Goal: Task Accomplishment & Management: Use online tool/utility

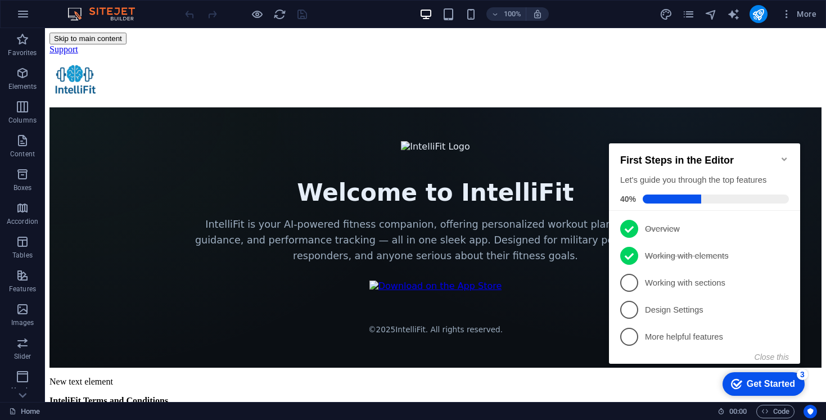
click at [785, 157] on icon "Minimize checklist" at bounding box center [784, 159] width 9 height 9
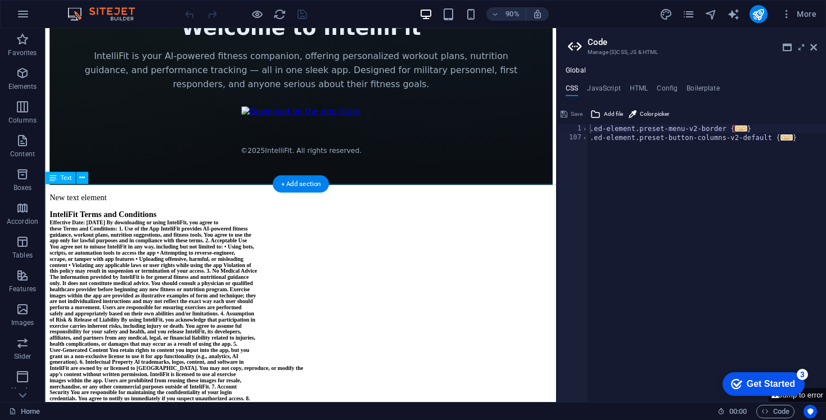
scroll to position [165, 0]
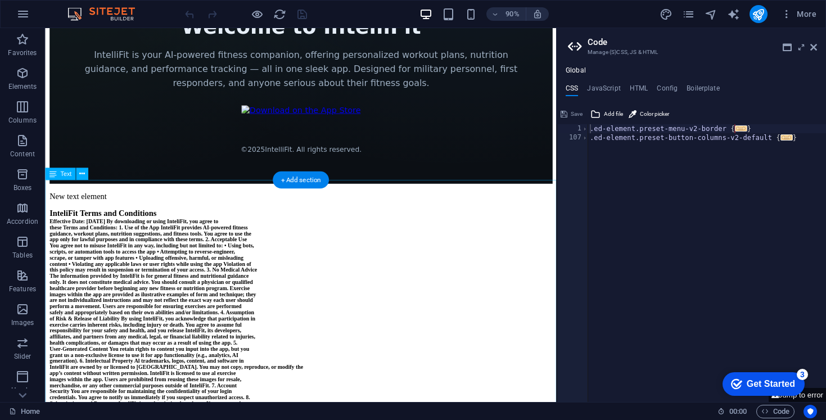
click at [59, 177] on div "Text" at bounding box center [60, 174] width 30 height 12
click at [78, 173] on button at bounding box center [82, 174] width 12 height 12
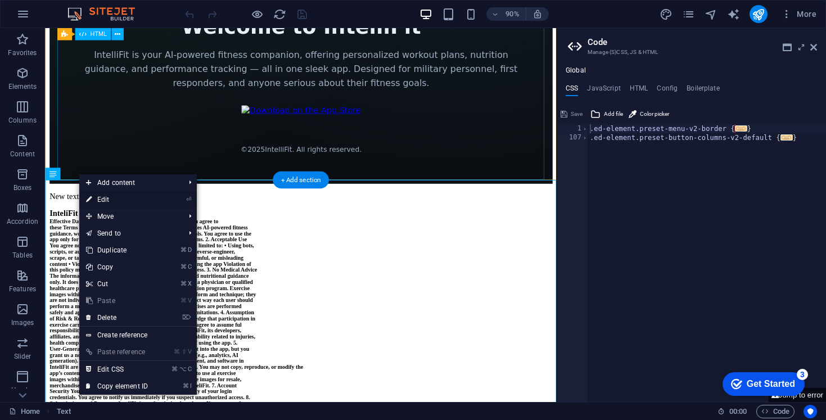
click at [101, 203] on link "⏎ Edit" at bounding box center [116, 199] width 75 height 17
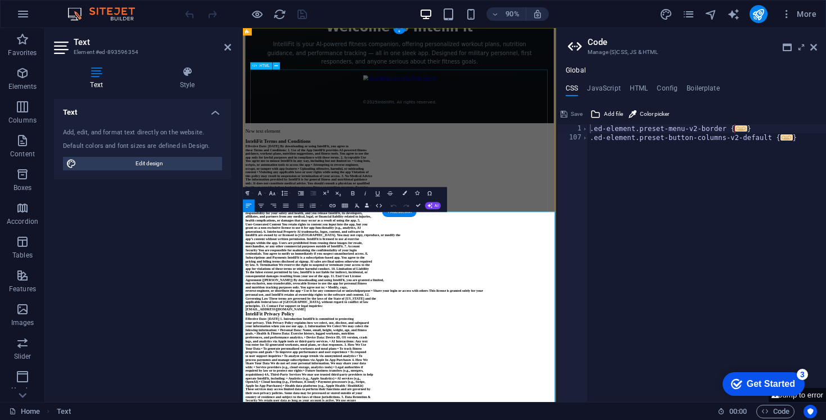
scroll to position [0, 0]
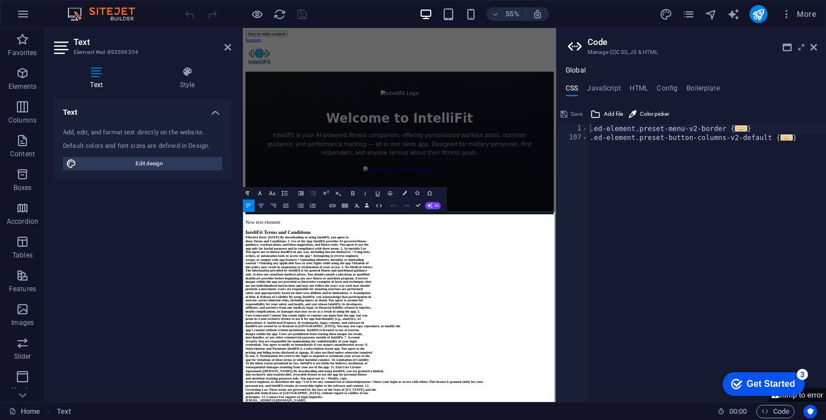
click at [272, 395] on strong "InteliFit Terms and Conditions" at bounding box center [307, 400] width 119 height 10
copy div "Lor ipsu dolorsi AmetcoNse Adipi eli Seddoeiusm Temporinc Utla: Etdolo 37ma, 16…"
click at [341, 419] on strong "guidance, workout plans, nutrition suggestions, and fitness tools. You agree to…" at bounding box center [360, 422] width 224 height 7
click at [811, 51] on icon at bounding box center [814, 47] width 7 height 9
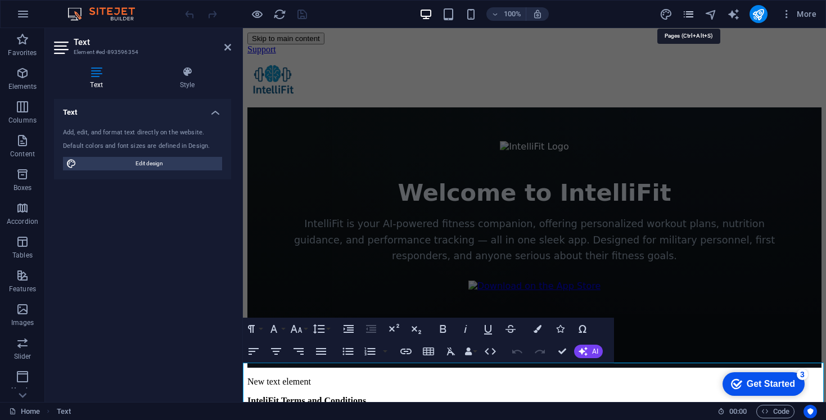
click at [688, 14] on icon "pages" at bounding box center [688, 14] width 13 height 13
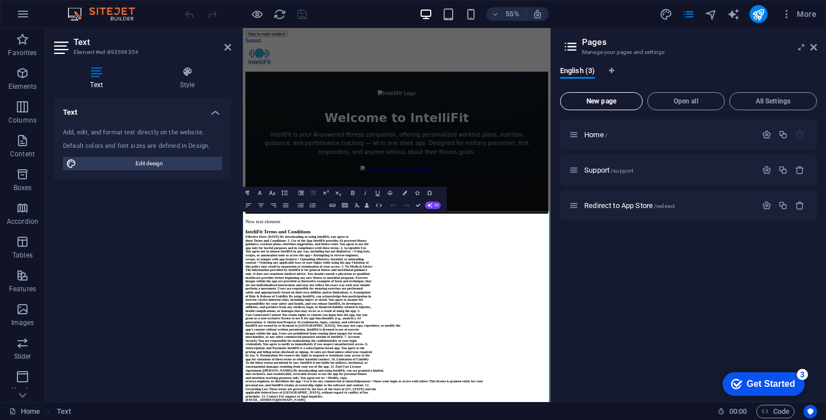
click at [619, 94] on button "New page" at bounding box center [601, 101] width 83 height 18
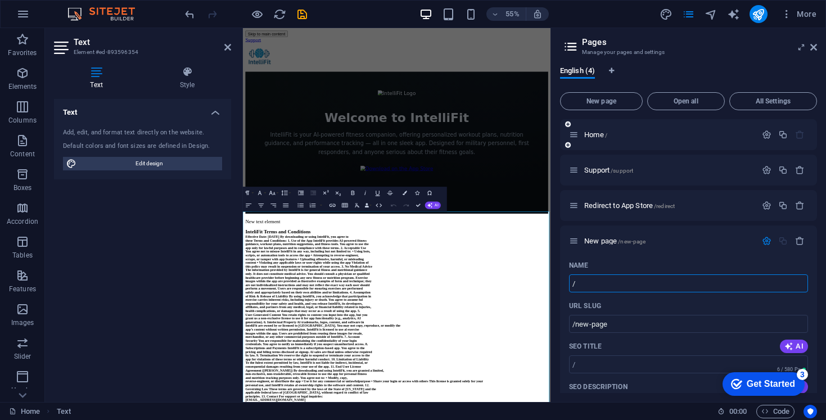
type input "/"
type input "/Terms"
type input "/terms"
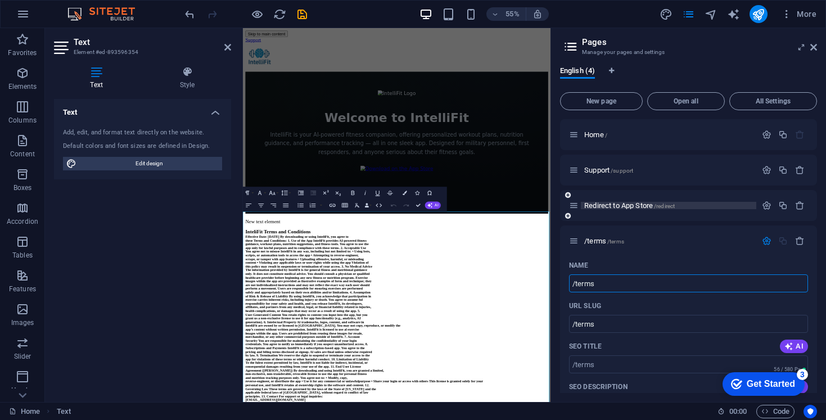
click at [667, 208] on span "/redirect" at bounding box center [664, 206] width 21 height 6
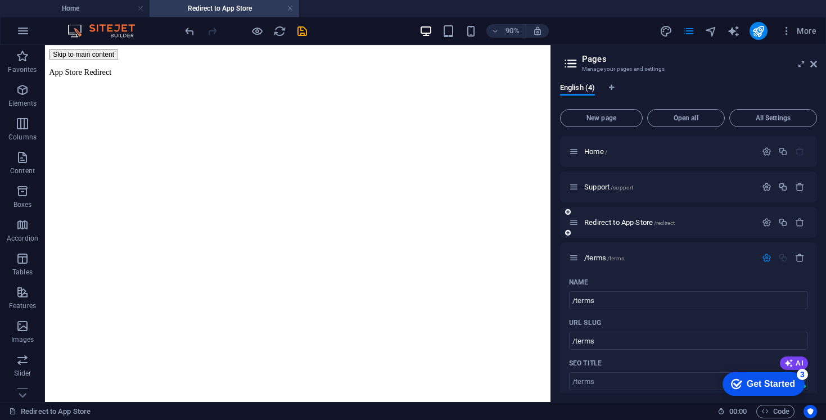
click at [615, 232] on div "Redirect to App Store /redirect" at bounding box center [688, 222] width 257 height 31
click at [608, 258] on span "/terms /terms" at bounding box center [605, 258] width 40 height 8
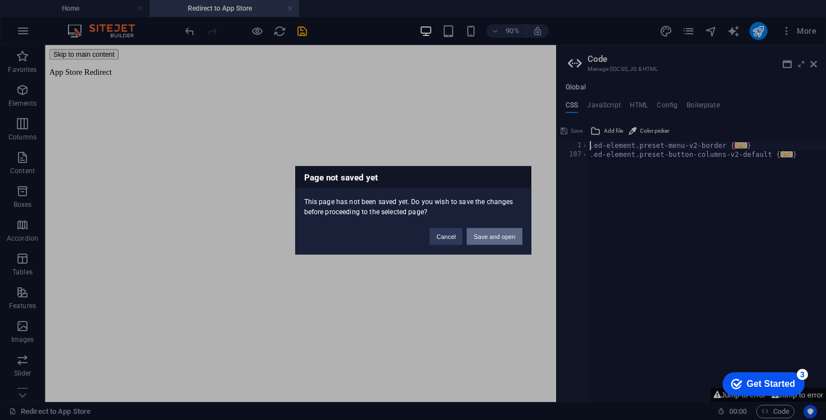
click at [495, 238] on button "Save and open" at bounding box center [494, 236] width 55 height 17
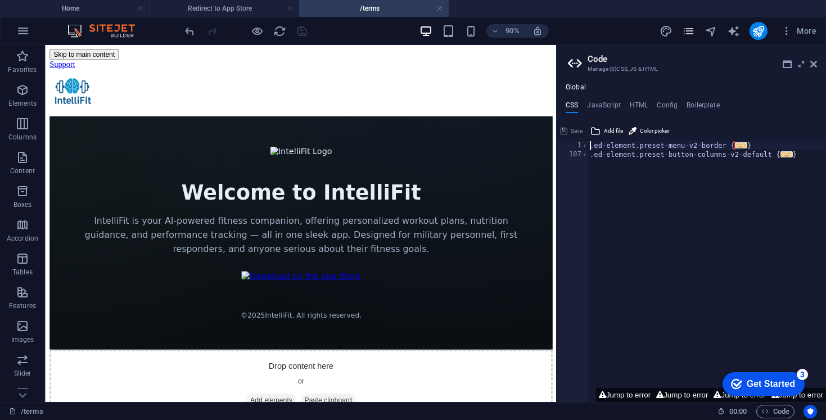
click at [689, 31] on icon "pages" at bounding box center [688, 31] width 13 height 13
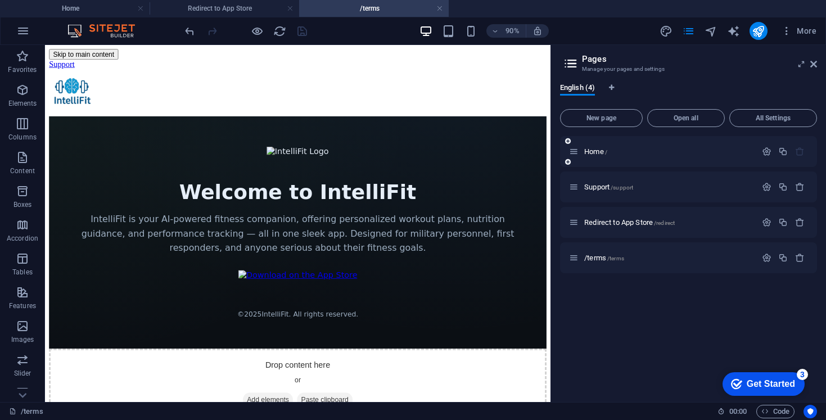
click at [599, 147] on div "Home /" at bounding box center [662, 151] width 187 height 13
click at [599, 150] on span "Home /" at bounding box center [596, 151] width 23 height 8
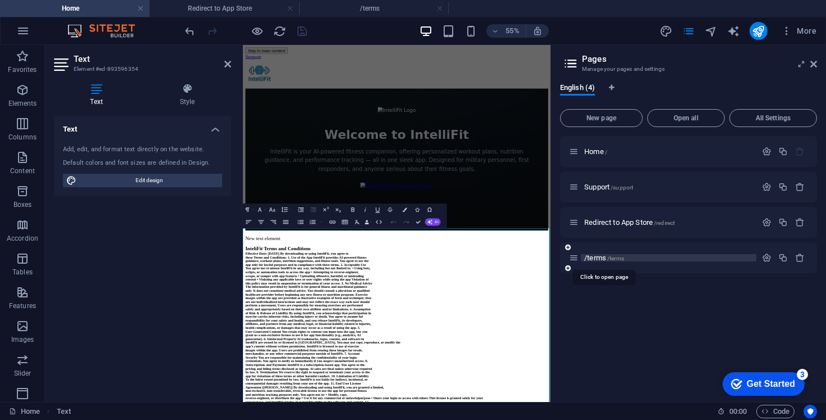
click at [604, 256] on span "/terms /terms" at bounding box center [605, 258] width 40 height 8
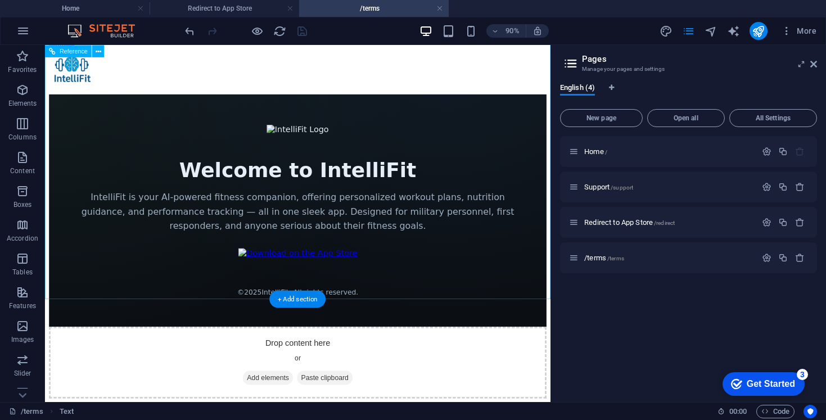
scroll to position [42, 0]
click at [272, 191] on div "Welcome to IntelliFit IntelliFit is your AI-powered fitness companion, offering…" at bounding box center [326, 229] width 553 height 258
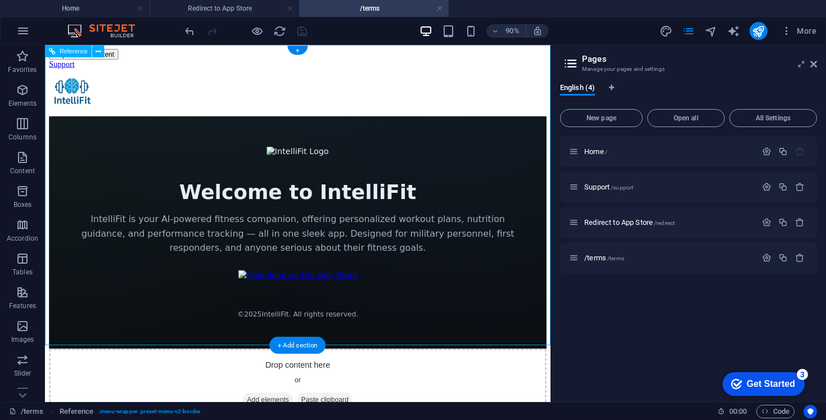
scroll to position [0, 0]
click at [97, 52] on icon at bounding box center [99, 51] width 6 height 11
click at [87, 178] on div "Welcome to IntelliFit IntelliFit is your AI-powered fitness companion, offering…" at bounding box center [326, 253] width 553 height 258
click at [170, 165] on div "Welcome to IntelliFit IntelliFit is your AI-powered fitness companion, offering…" at bounding box center [326, 253] width 553 height 258
click at [410, 167] on div "Welcome to IntelliFit IntelliFit is your AI-powered fitness companion, offering…" at bounding box center [326, 253] width 553 height 258
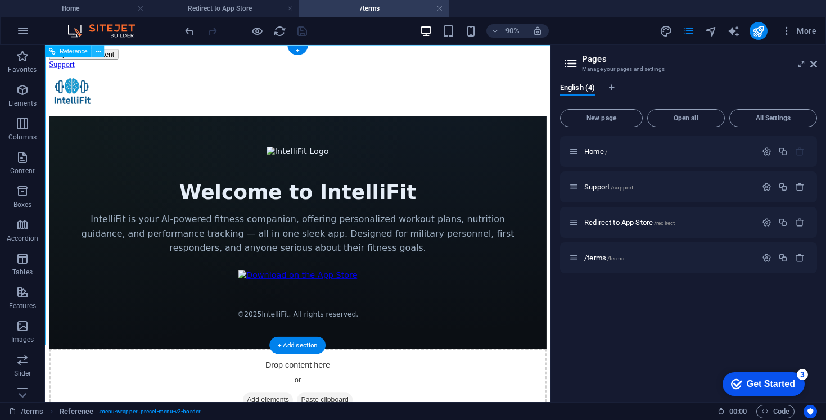
click at [97, 53] on icon at bounding box center [99, 51] width 6 height 11
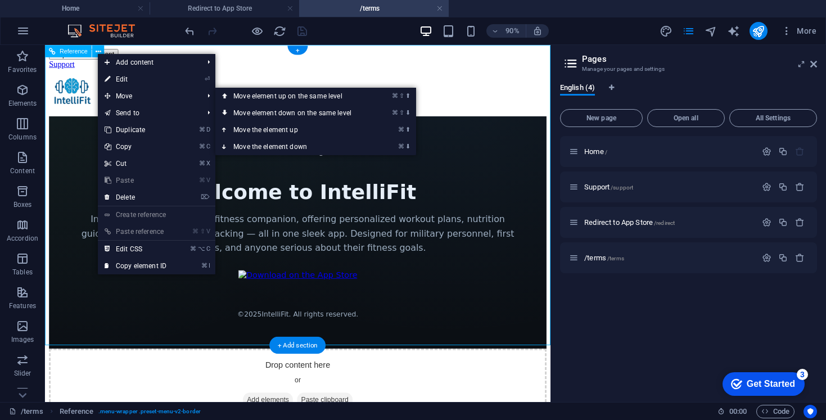
click at [79, 125] on div "Welcome to IntelliFit IntelliFit is your AI-powered fitness companion, offering…" at bounding box center [326, 253] width 553 height 258
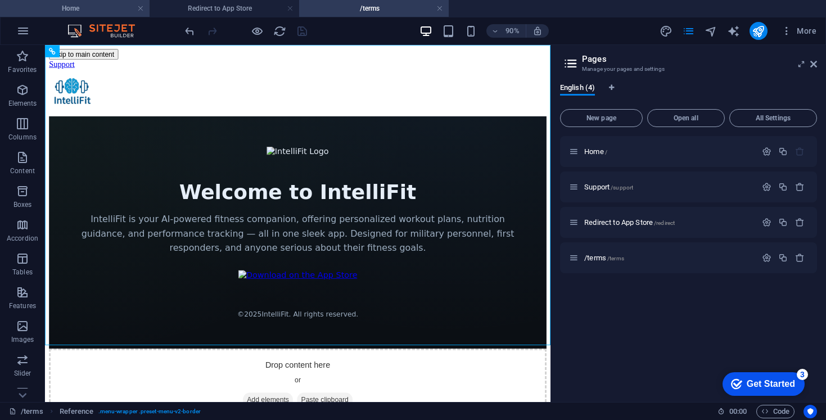
click at [78, 5] on h4 "Home" at bounding box center [75, 8] width 150 height 12
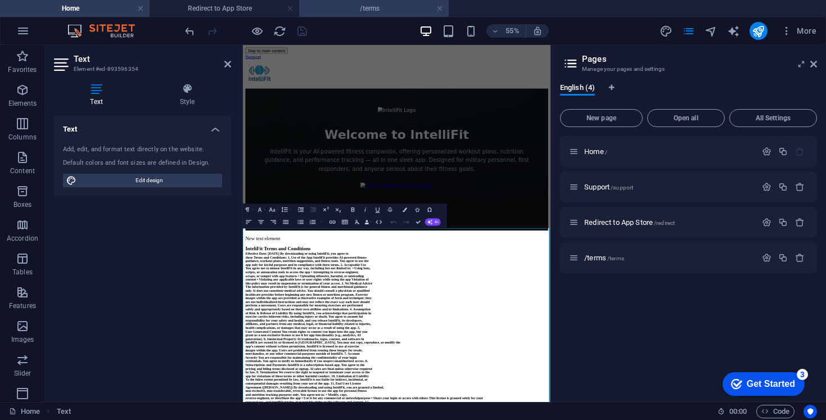
click at [353, 14] on h4 "/terms" at bounding box center [374, 8] width 150 height 12
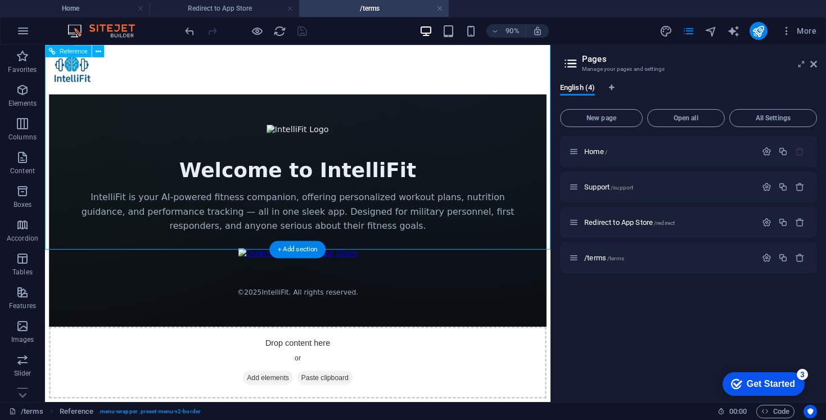
scroll to position [106, 0]
click at [99, 56] on icon at bounding box center [99, 51] width 6 height 11
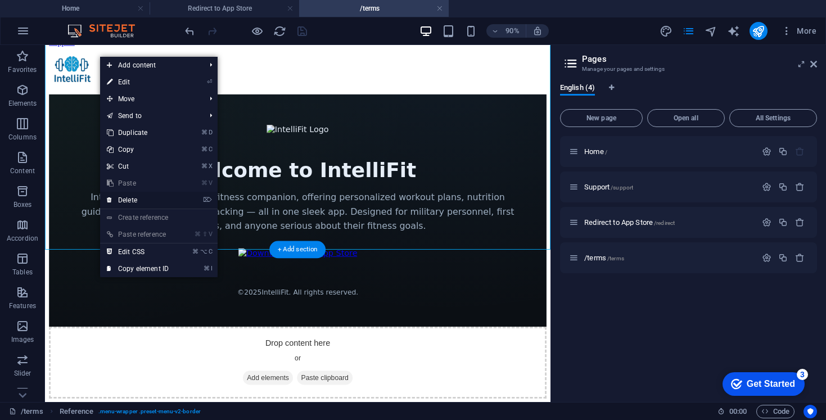
click at [138, 200] on link "⌦ Delete" at bounding box center [137, 200] width 75 height 17
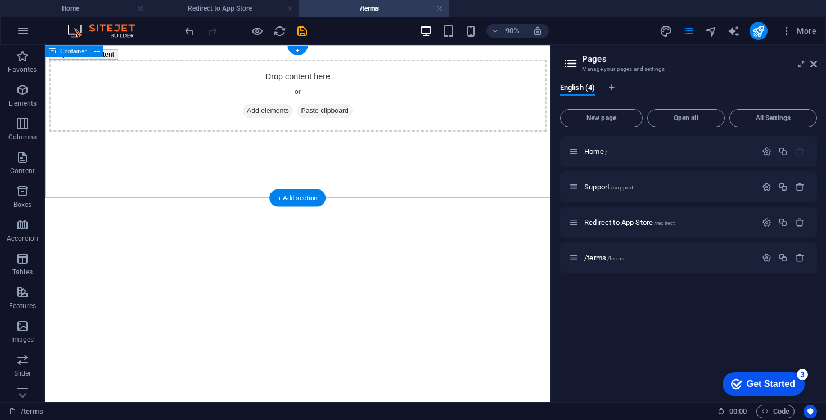
click at [287, 126] on span "Add elements" at bounding box center [293, 118] width 56 height 16
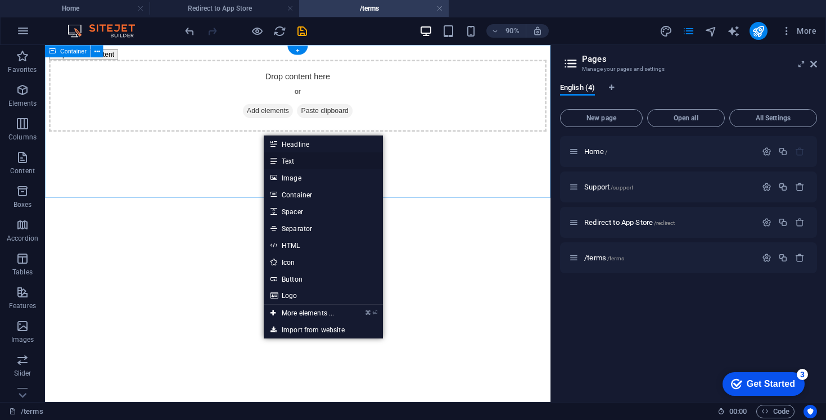
click at [293, 160] on link "Text" at bounding box center [323, 160] width 119 height 17
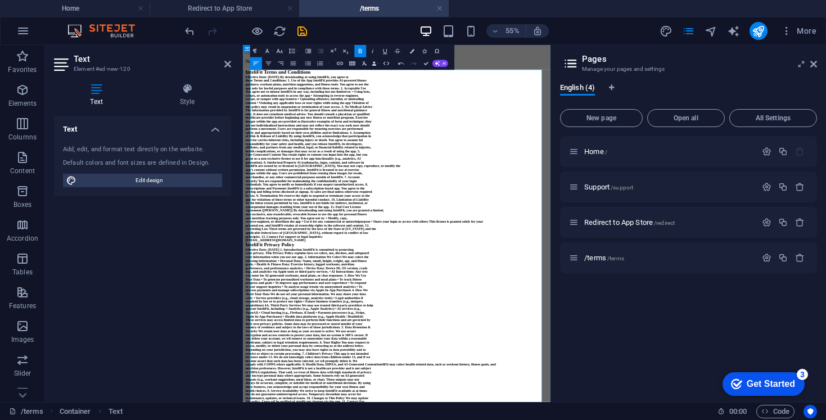
click at [411, 100] on p "InteliFit Terms and Conditions" at bounding box center [523, 94] width 551 height 10
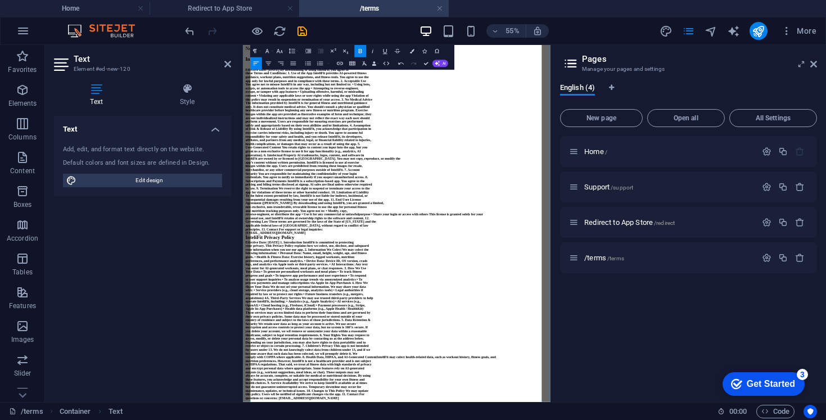
scroll to position [76, 0]
click at [432, 390] on p "[EMAIL_ADDRESS][DOMAIN_NAME]" at bounding box center [523, 386] width 551 height 7
click at [372, 400] on p "InteliFit Privacy Policy" at bounding box center [523, 395] width 551 height 10
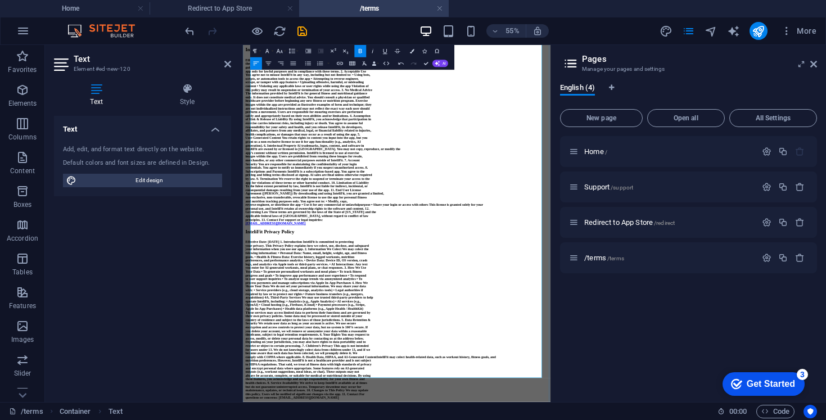
scroll to position [377, 0]
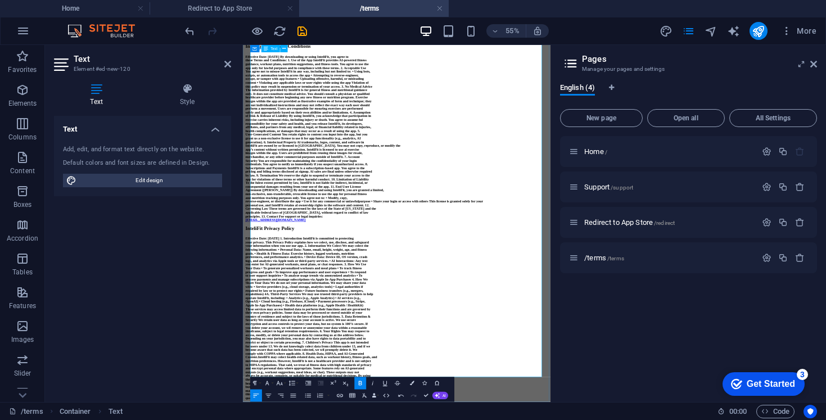
scroll to position [378, 0]
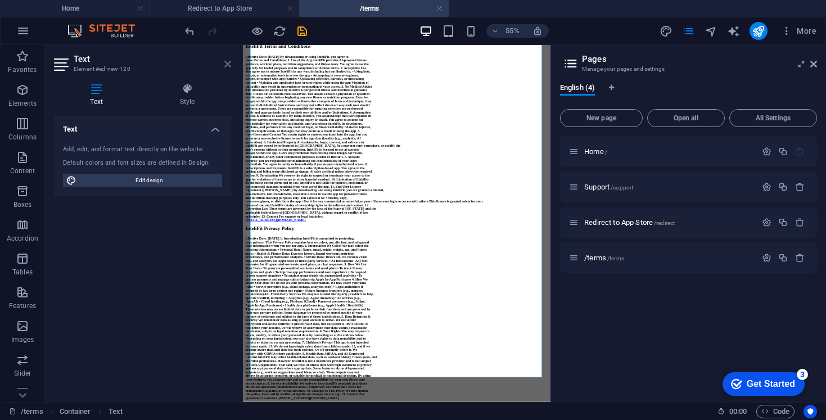
click at [227, 64] on icon at bounding box center [227, 64] width 7 height 9
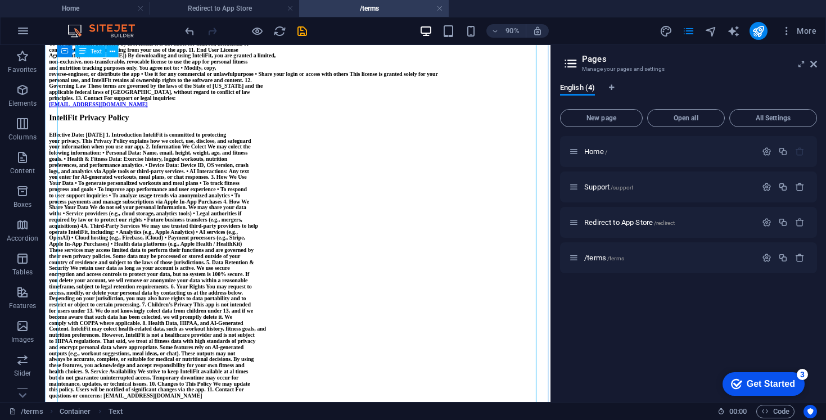
scroll to position [457, 0]
click at [195, 231] on div "New text element InteliFit Terms and Conditions Effective Date: [DATE] By downl…" at bounding box center [326, 103] width 553 height 667
click at [813, 65] on icon at bounding box center [814, 64] width 7 height 9
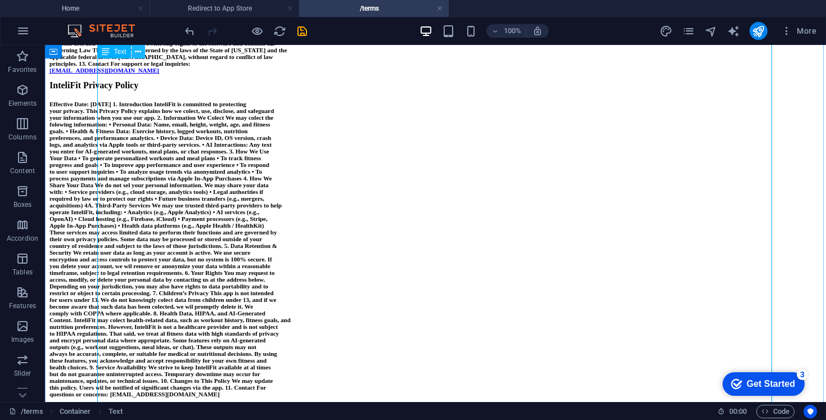
click at [141, 50] on icon at bounding box center [138, 52] width 6 height 12
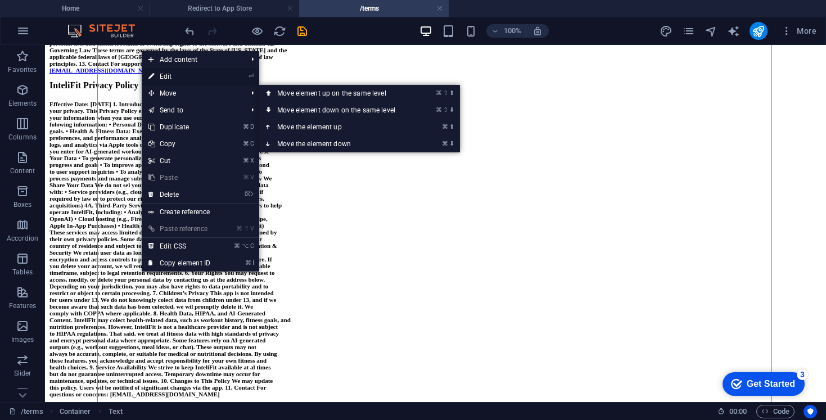
click at [179, 79] on link "⏎ Edit" at bounding box center [179, 76] width 75 height 17
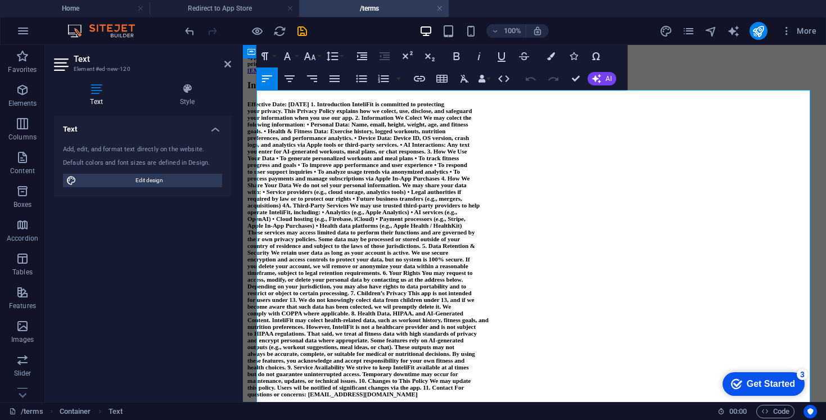
scroll to position [0, 0]
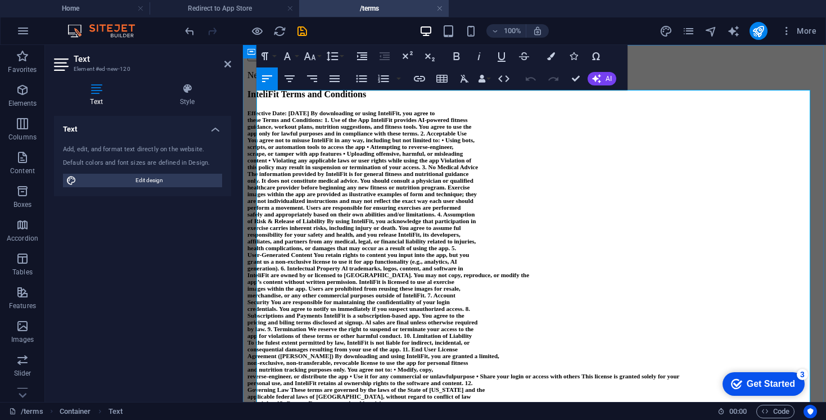
click at [335, 137] on strong "app only for lawful purposes and in compliance with these terms. 2. Acceptable …" at bounding box center [357, 133] width 219 height 7
click at [356, 123] on strong "these Terms and Conditions: 1. Use of the App InteliFit provides AI-powered fit…" at bounding box center [358, 119] width 221 height 7
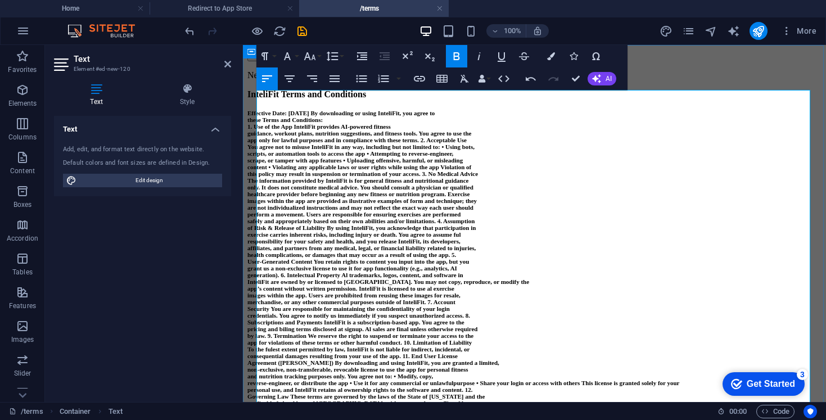
click at [317, 130] on strong "1. Use of the App InteliFit provides AI-powered fitness" at bounding box center [319, 126] width 143 height 7
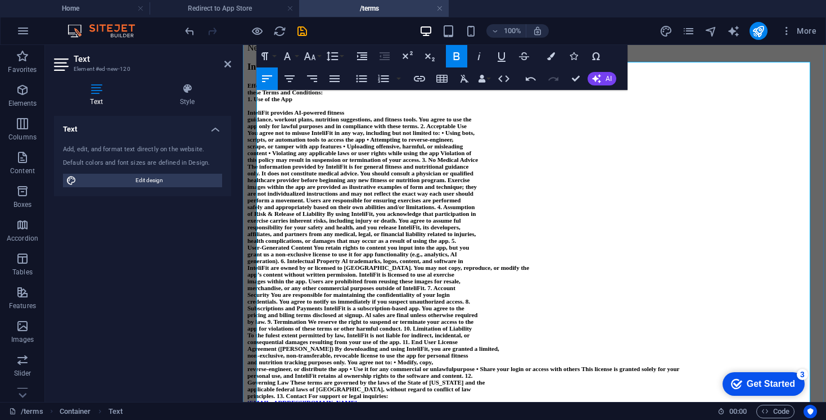
scroll to position [29, 0]
click at [467, 128] on strong "app only for lawful purposes and in compliance with these terms. 2. Acceptable …" at bounding box center [357, 125] width 219 height 7
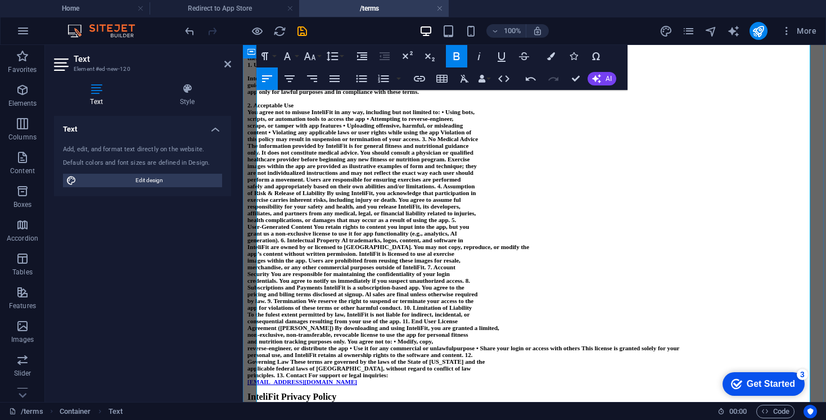
scroll to position [68, 0]
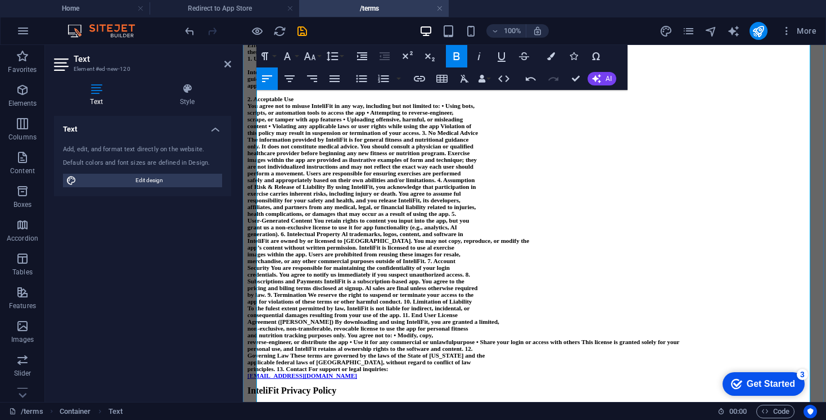
click at [478, 136] on strong "this policy may result in suspension or termination of your access. 3. No Medic…" at bounding box center [363, 132] width 231 height 7
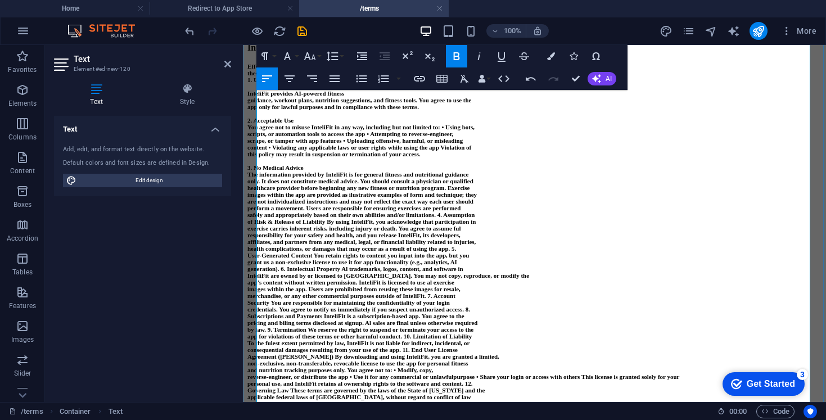
scroll to position [43, 0]
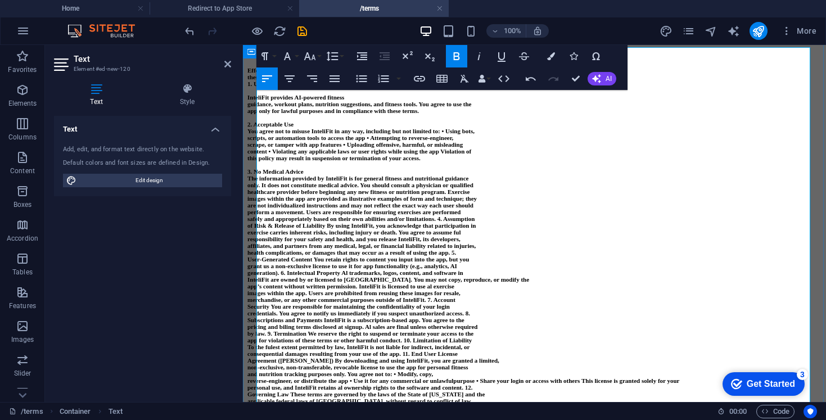
click at [362, 128] on p "2. Acceptable Use" at bounding box center [535, 124] width 574 height 7
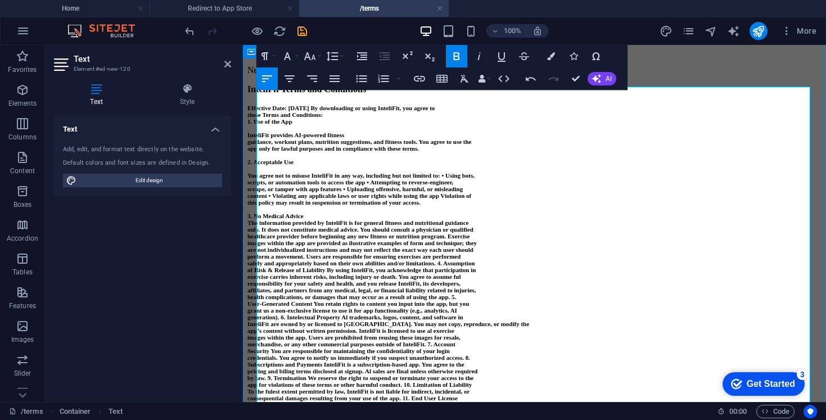
scroll to position [3, 0]
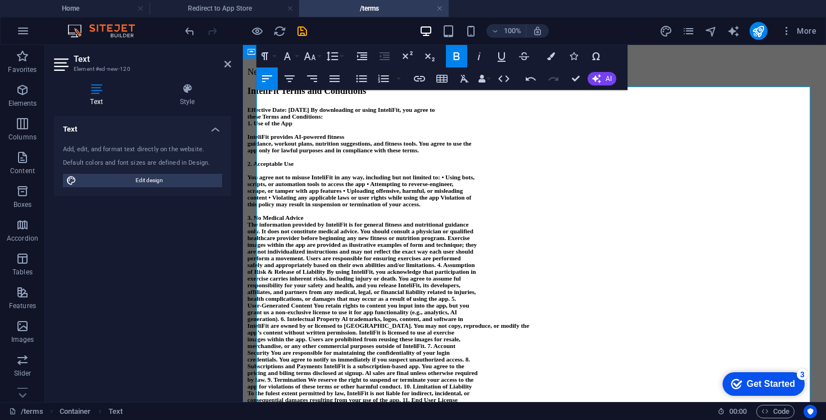
click at [372, 113] on strong "Effective Date: [DATE] By downloading or using InteliFit, you agree to" at bounding box center [341, 109] width 187 height 7
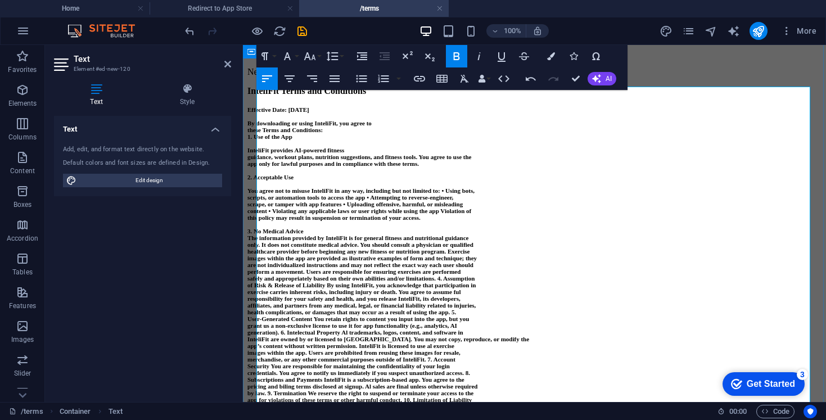
click at [363, 133] on p "these Terms and Conditions:" at bounding box center [535, 130] width 574 height 7
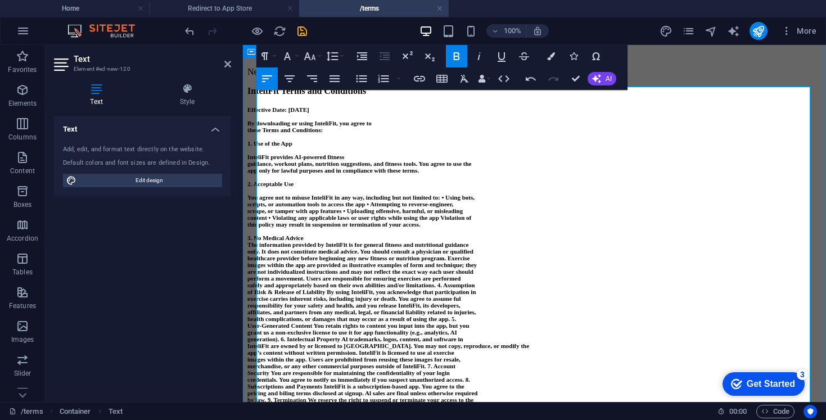
click at [257, 133] on strong "these Terms and Conditions:" at bounding box center [285, 130] width 75 height 7
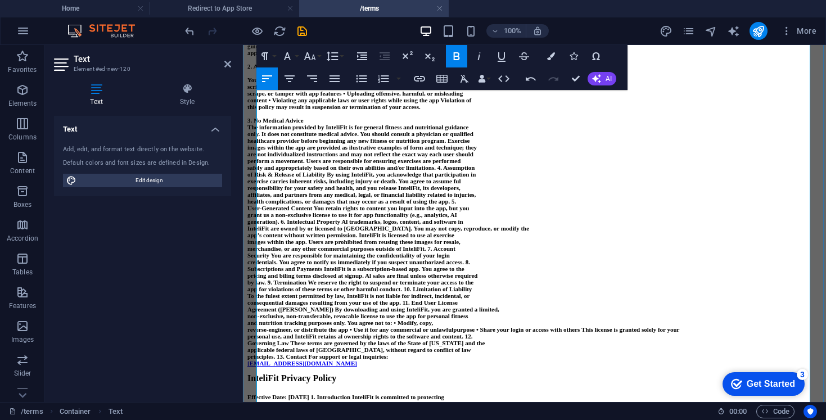
scroll to position [120, 0]
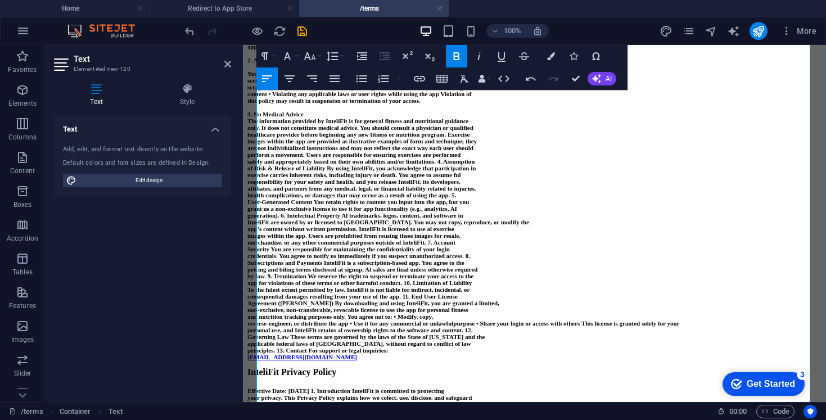
click at [324, 124] on p "The information provided by InteliFit is for general fitness and nutritional gu…" at bounding box center [535, 121] width 574 height 7
click at [335, 118] on p "3. No Medical Advice" at bounding box center [535, 114] width 574 height 7
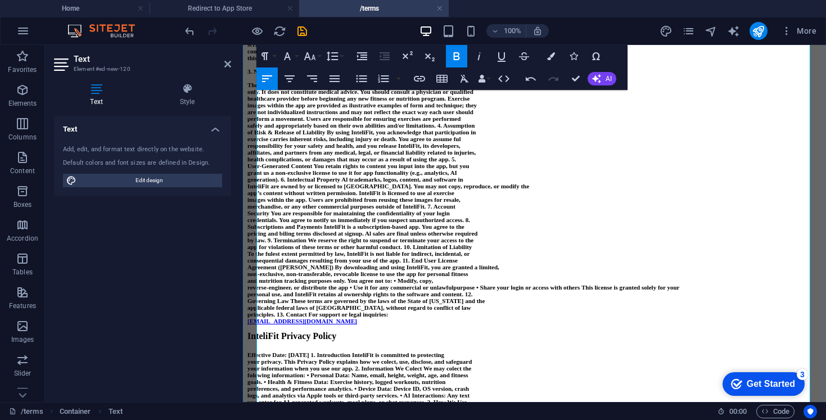
scroll to position [165, 0]
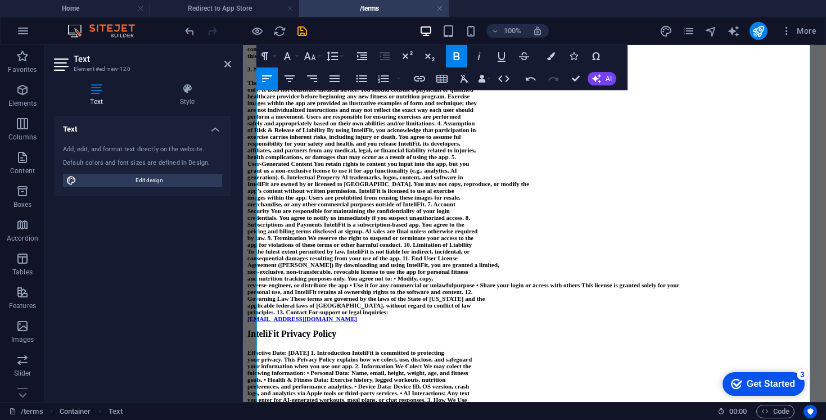
click at [475, 127] on strong "safely and appropriately based on their own abilities and/or limitations. 4. As…" at bounding box center [361, 123] width 227 height 7
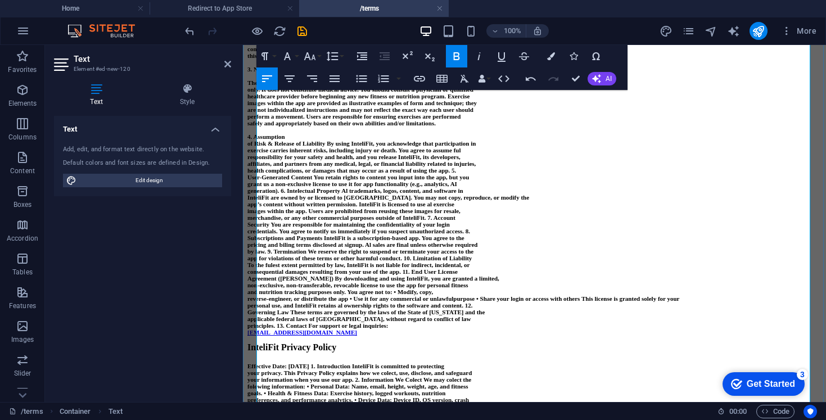
click at [259, 147] on strong "of Risk & Release of Liability By using InteliFit, you acknowledge that partici…" at bounding box center [362, 143] width 228 height 7
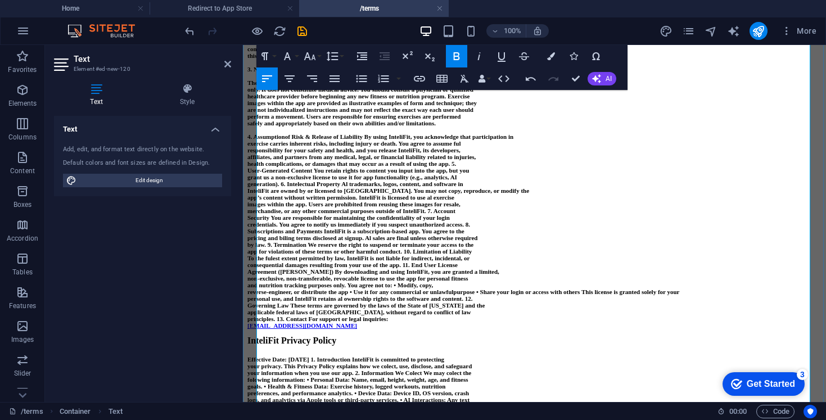
click at [402, 140] on strong "of Risk & Release of Liability By using InteliFit, you acknowledge that partici…" at bounding box center [399, 136] width 228 height 7
click at [407, 140] on strong "of Risk & Release of Liability By using InteliFit, you acknowledge that partici…" at bounding box center [399, 136] width 228 height 7
click at [404, 140] on strong "of Risk & Release of Liability By using InteliFit, you acknowledge that partici…" at bounding box center [399, 136] width 228 height 7
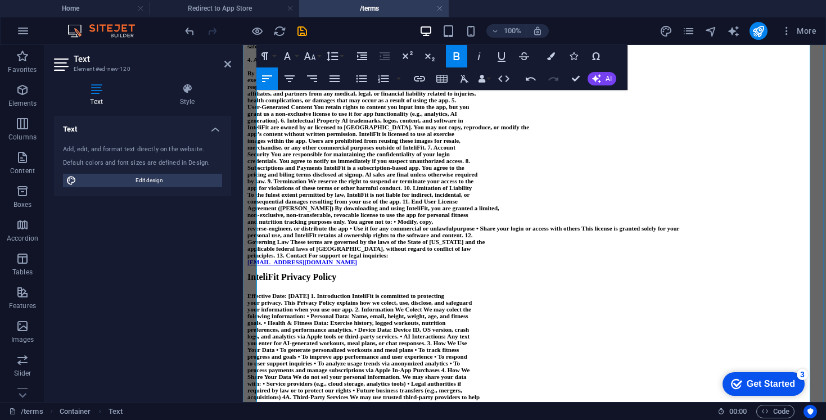
scroll to position [244, 0]
click at [456, 102] on strong "health complications, or damages that may occur as a result of using the app. 5." at bounding box center [352, 99] width 209 height 7
click at [344, 109] on strong "User-Generated Content You retain rights to content you input into the app, but…" at bounding box center [359, 105] width 222 height 7
click at [343, 109] on strong "User-Generated Content You retain rights to content you input into the app, but…" at bounding box center [359, 105] width 222 height 7
click at [340, 109] on strong "User-Generated Content You retain rights to content you input into the app, but…" at bounding box center [359, 105] width 222 height 7
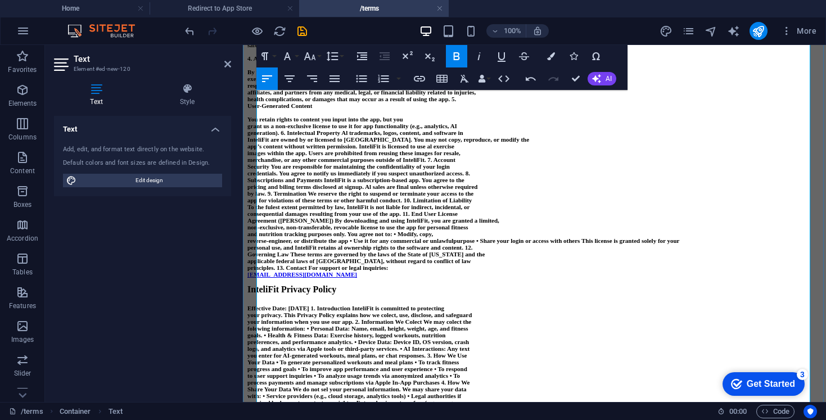
click at [456, 102] on strong "health complications, or damages that may occur as a result of using the app. 5." at bounding box center [352, 99] width 209 height 7
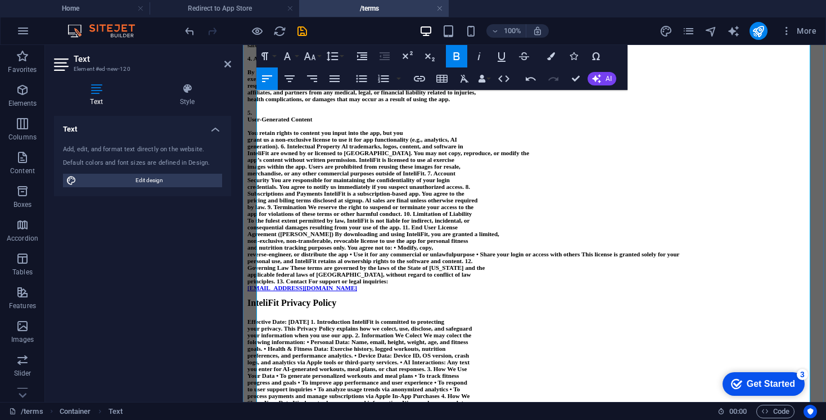
click at [260, 123] on strong "User-Generated Content" at bounding box center [280, 119] width 65 height 7
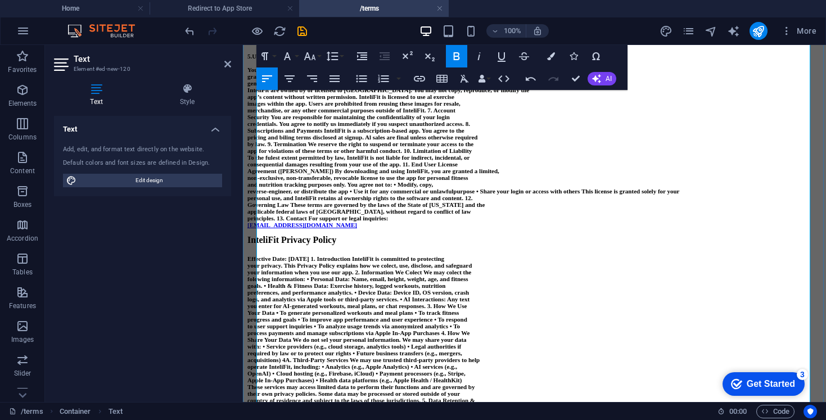
scroll to position [325, 0]
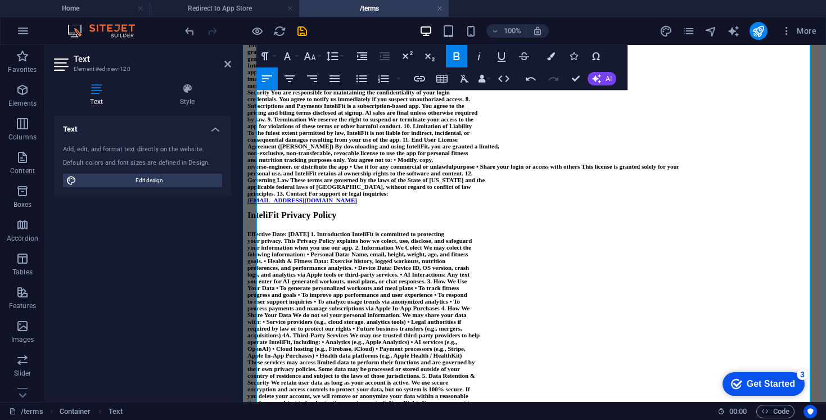
click at [301, 62] on strong "generation). 6. Intelectual Property Al trademarks, logos, content, and softwar…" at bounding box center [356, 58] width 216 height 7
click at [377, 62] on strong "generation). 6. Intelectual Property Al trademarks, logos, content, and softwar…" at bounding box center [356, 58] width 216 height 7
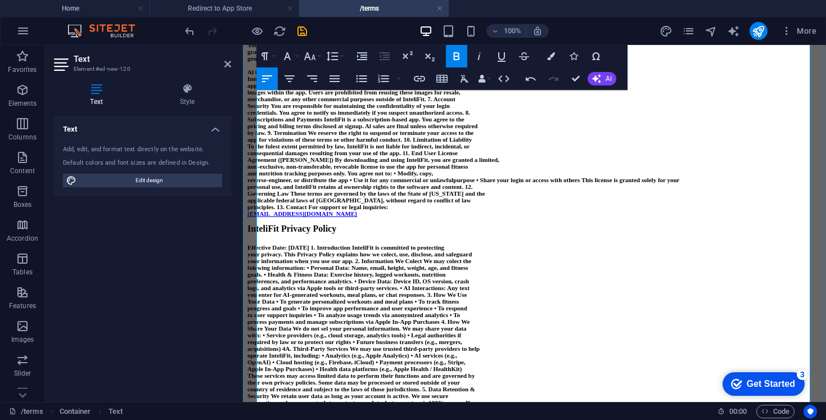
click at [300, 62] on strong "generation). 6. Intelectual Property" at bounding box center [294, 58] width 93 height 7
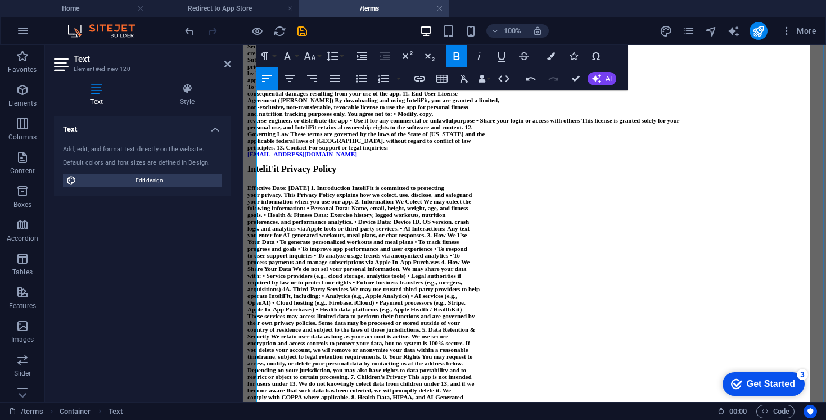
scroll to position [400, 0]
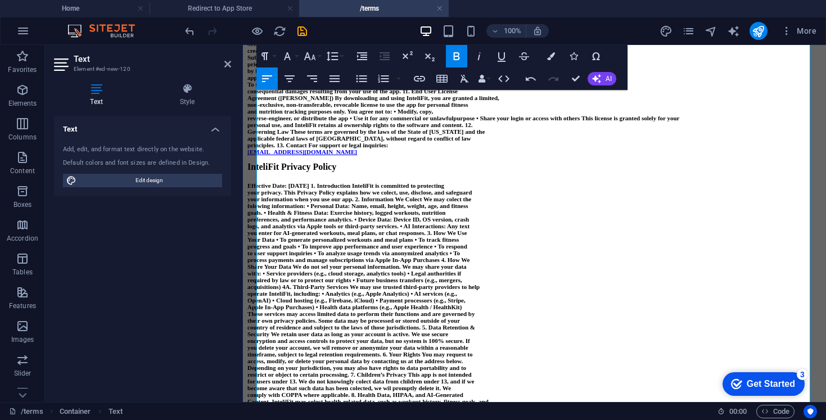
click at [456, 41] on strong "merchandise, or any other commercial purposes outside of InteliFit. 7. Account" at bounding box center [352, 37] width 208 height 7
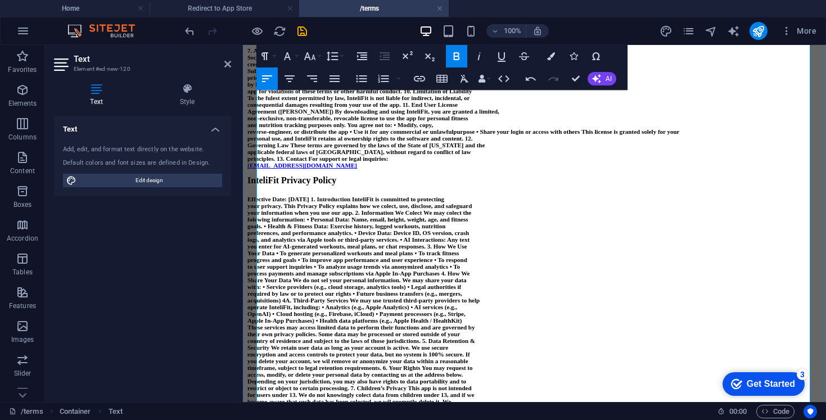
click at [258, 61] on strong "Security You are responsible for maintaining the confidentiality of your login" at bounding box center [349, 57] width 203 height 7
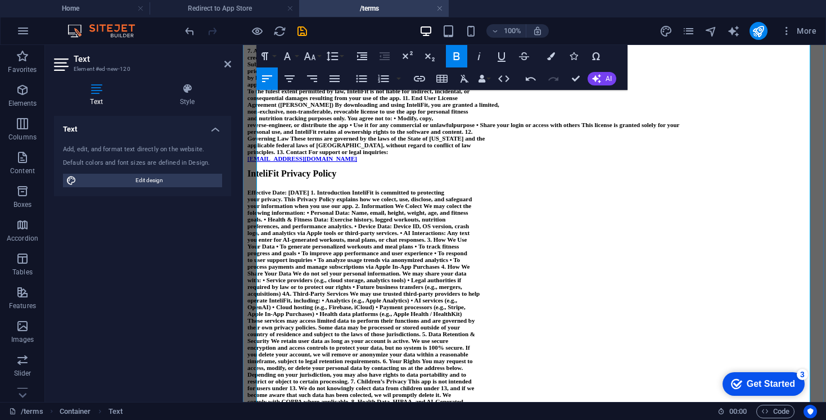
click at [327, 54] on strong "Security You are responsible for maintaining the confidentiality of your login" at bounding box center [377, 50] width 203 height 7
click at [326, 54] on strong "Security You are responsible for maintaining the confidentiality of your login" at bounding box center [377, 50] width 203 height 7
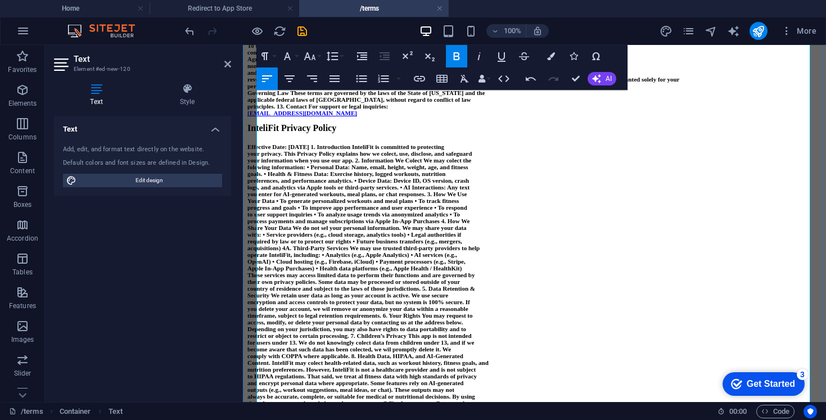
scroll to position [460, 0]
click at [470, 15] on strong "credentials. You agree to notify us immediately if you suspect unauthorized acc…" at bounding box center [359, 11] width 223 height 7
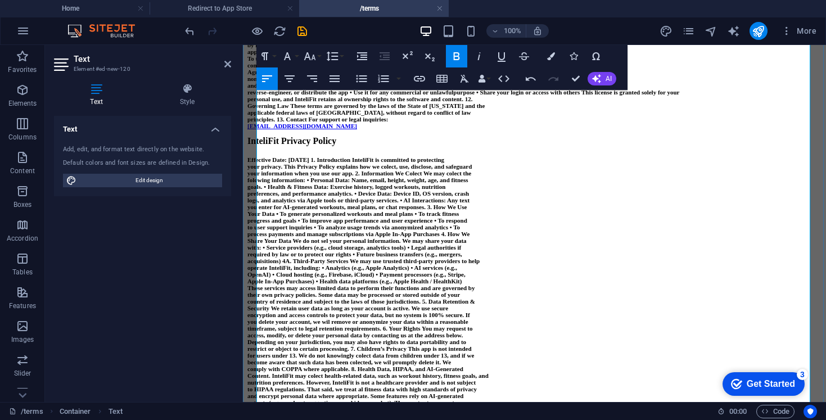
click at [259, 35] on strong "Subscriptions and Payments InteliFit is a subscription-based app. You agree to …" at bounding box center [356, 31] width 217 height 7
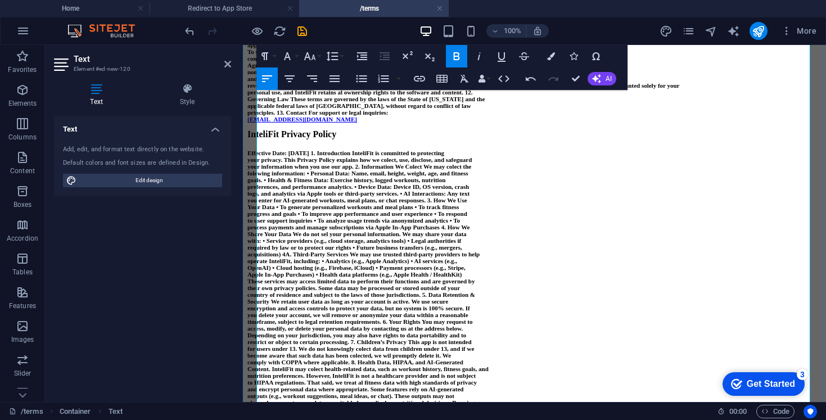
click at [361, 28] on strong "Subscriptions and Payments InteliFit is a subscription-based app. You agree to …" at bounding box center [360, 24] width 217 height 7
click at [375, 28] on strong "Subscriptions and Payments InteliFit is a subscription-based app. You agree to …" at bounding box center [360, 24] width 217 height 7
click at [363, 28] on strong "Subscriptions and Payments IntelliFit is a subscription-based app. You agree to…" at bounding box center [361, 24] width 219 height 7
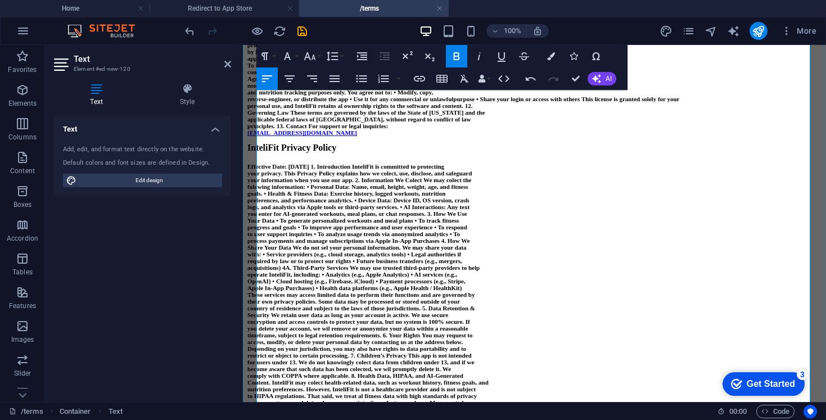
click at [282, 55] on strong "by law. 9. Termination We reserve the right to suspend or terminate your access…" at bounding box center [361, 51] width 226 height 7
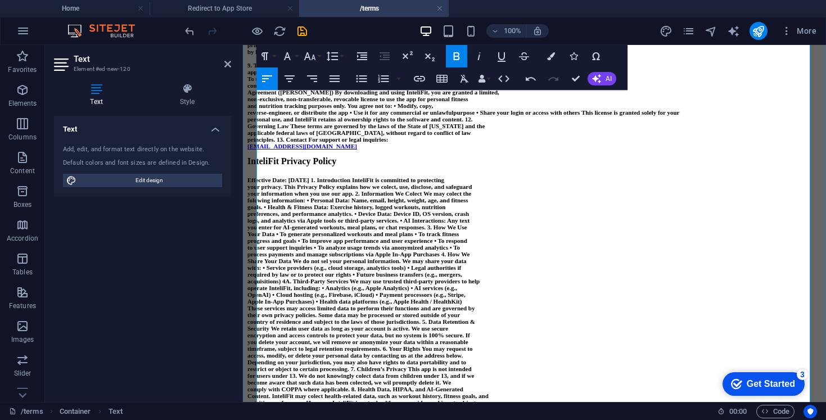
click at [308, 69] on strong "9. Termination We reserve the right to suspend or terminate your access to the" at bounding box center [351, 65] width 206 height 7
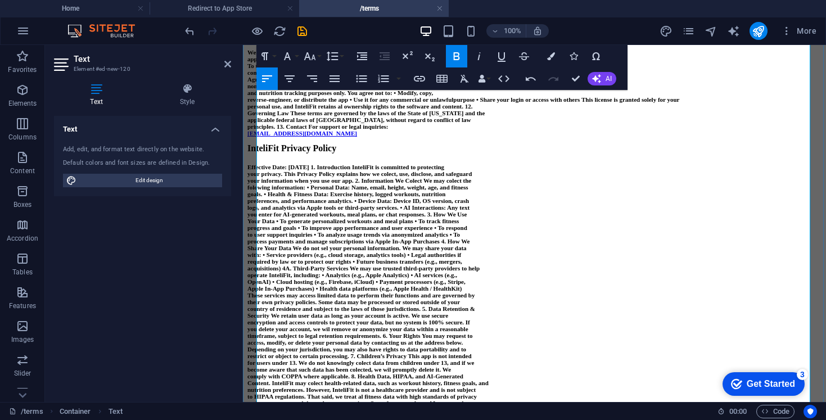
scroll to position [487, 0]
click at [458, 62] on strong "app for violations of these terms or other harmful conduct. 10. Limitation of L…" at bounding box center [360, 58] width 224 height 7
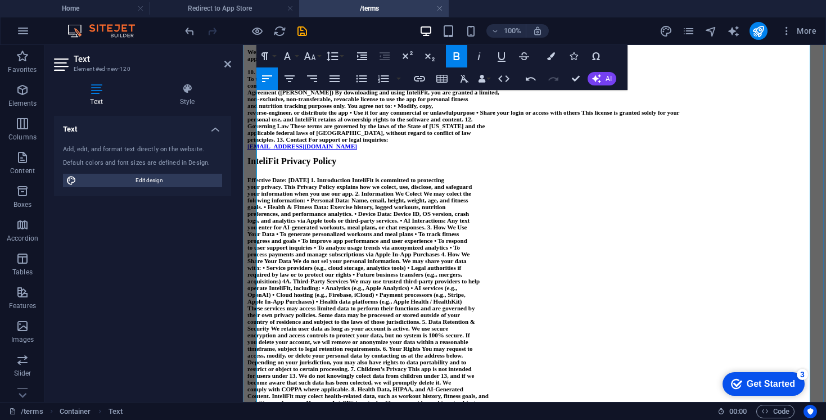
click at [366, 75] on p "10. Limitation of Liability" at bounding box center [535, 72] width 574 height 7
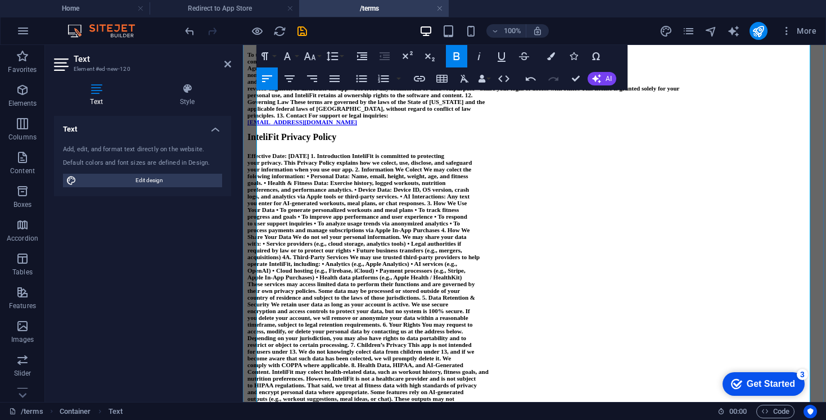
scroll to position [520, 0]
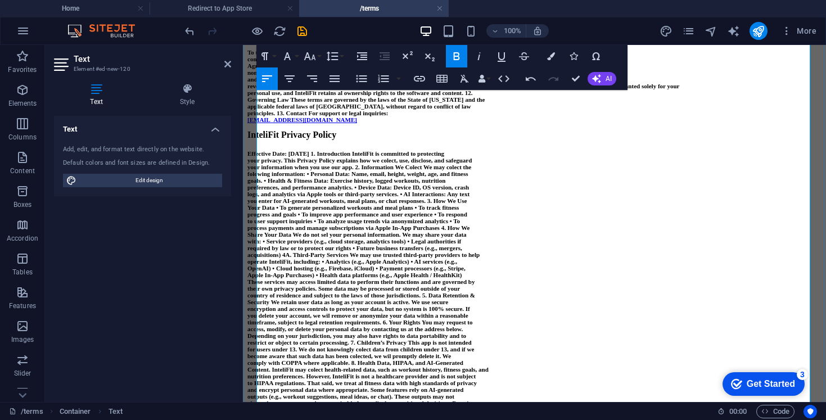
click at [290, 56] on strong "To the fulest extent permitted by law, InteliFit is not liable for indirect, in…" at bounding box center [359, 52] width 222 height 7
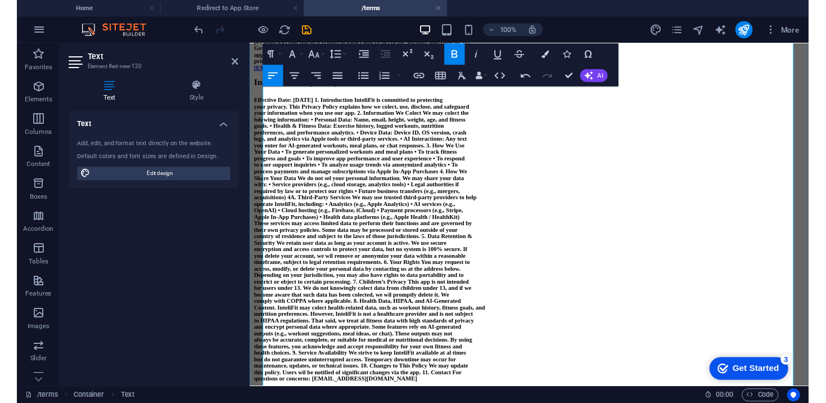
scroll to position [574, 0]
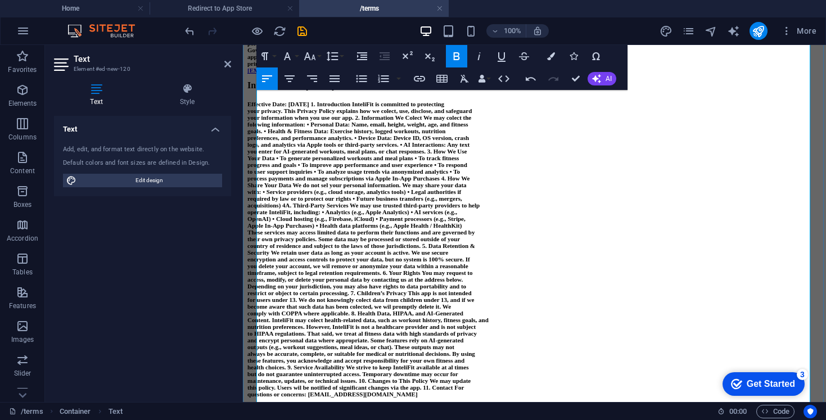
click at [458, 13] on strong "consequential damages resulting from your use of the app. 11. End User License" at bounding box center [353, 9] width 210 height 7
click at [398, 6] on strong "To the fullest extent permitted by law, InteliFit is not liable for indirect, i…" at bounding box center [360, 2] width 224 height 7
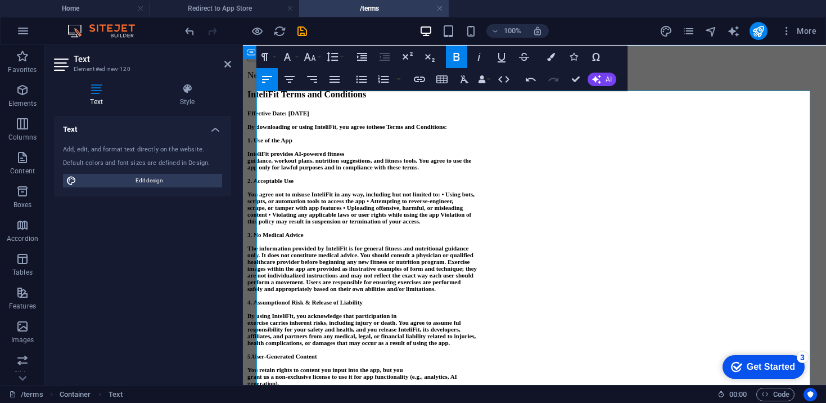
scroll to position [0, 0]
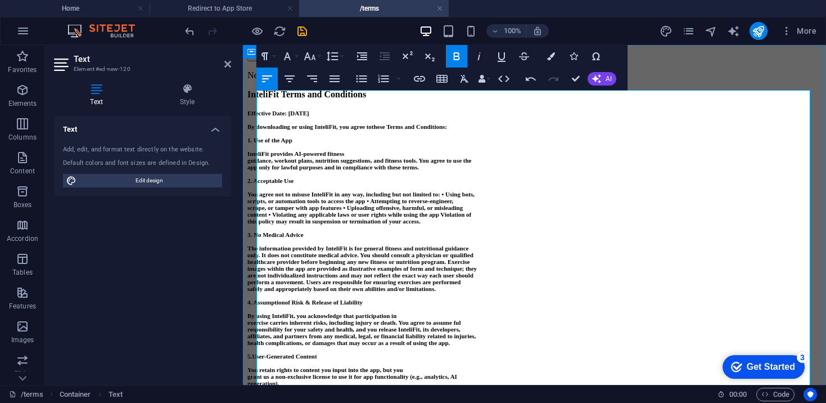
click at [276, 99] on strong "InteliFit Terms and Conditions" at bounding box center [307, 94] width 119 height 10
click at [352, 130] on strong "By downloading or using InteliFit, you agree to" at bounding box center [310, 126] width 124 height 7
click at [272, 157] on strong "InteliFit provides AI-powered fitness" at bounding box center [296, 153] width 97 height 7
click at [354, 197] on strong "You agree not to misuse InteliFit in any way, including but not limited to: • U…" at bounding box center [361, 194] width 227 height 7
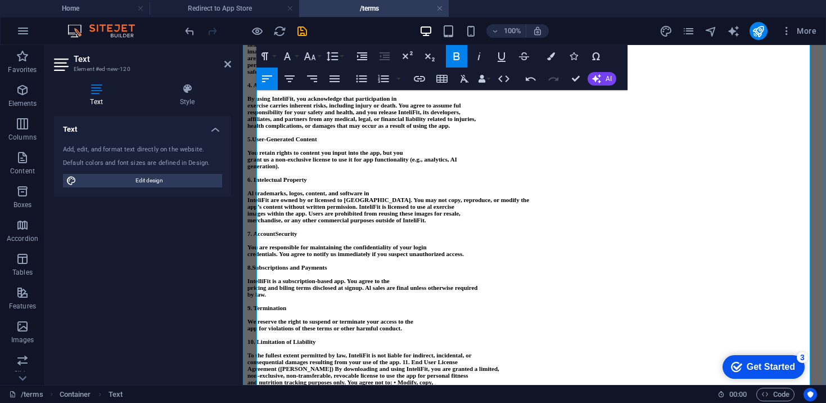
scroll to position [224, 0]
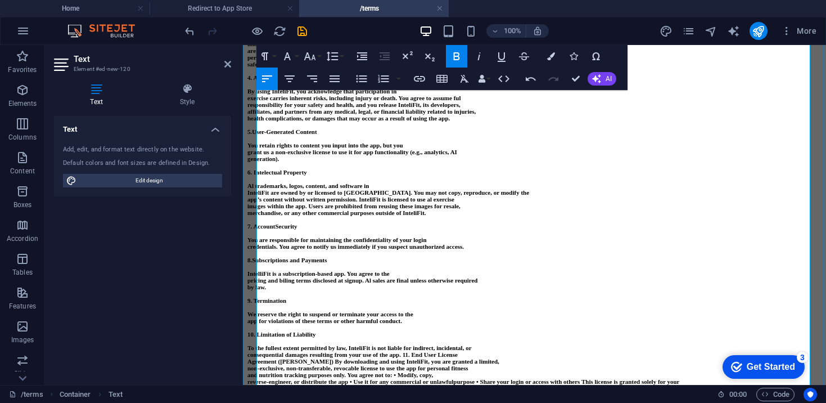
click at [369, 27] on strong "The information provided by InteliFit is for general fitness and nutritional gu…" at bounding box center [358, 23] width 221 height 7
click at [301, 95] on strong "By using InteliFit, you acknowledge that participation in" at bounding box center [322, 91] width 149 height 7
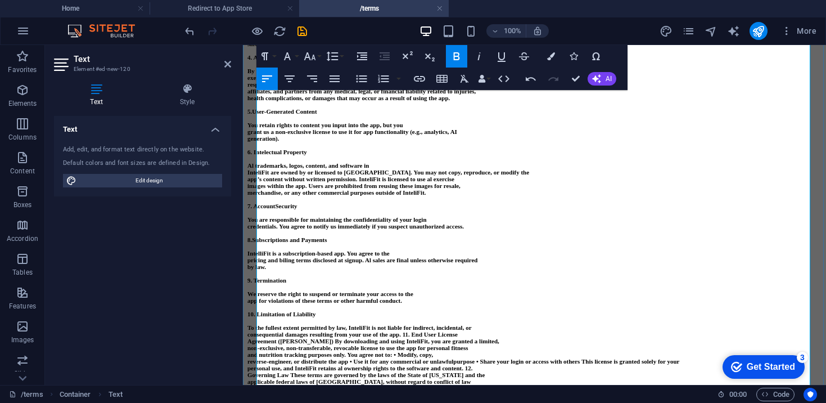
click at [461, 88] on strong "responsibility for your safety and health, and you release InteliFit, its devel…" at bounding box center [354, 84] width 213 height 7
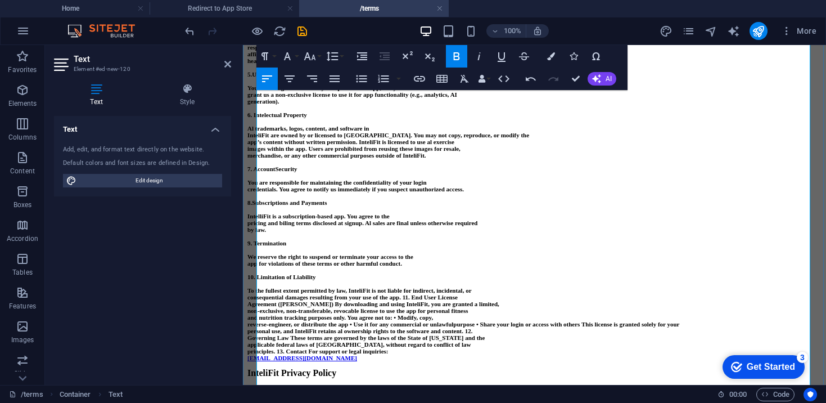
scroll to position [295, 0]
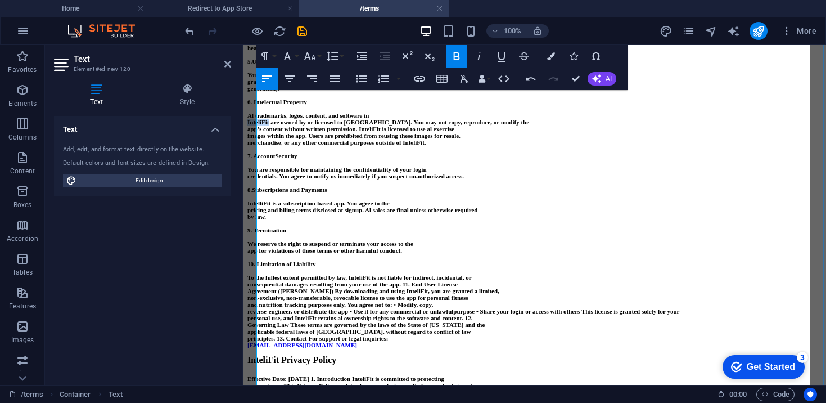
click at [270, 125] on strong "InteliFit are owned by or licensed to [GEOGRAPHIC_DATA]. You may not copy, repr…" at bounding box center [389, 122] width 282 height 7
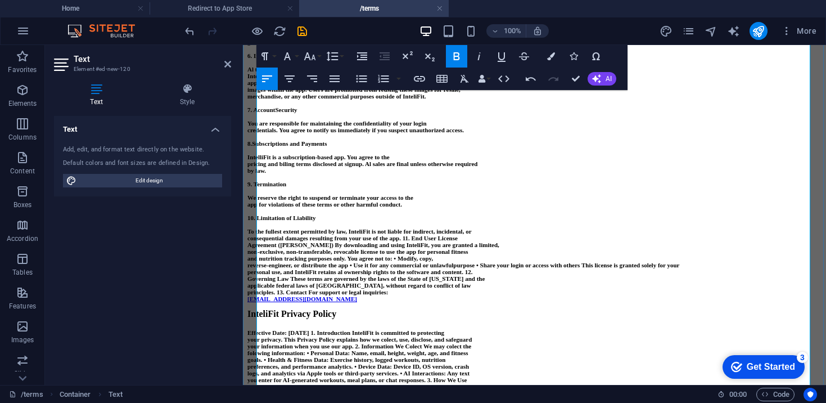
scroll to position [343, 0]
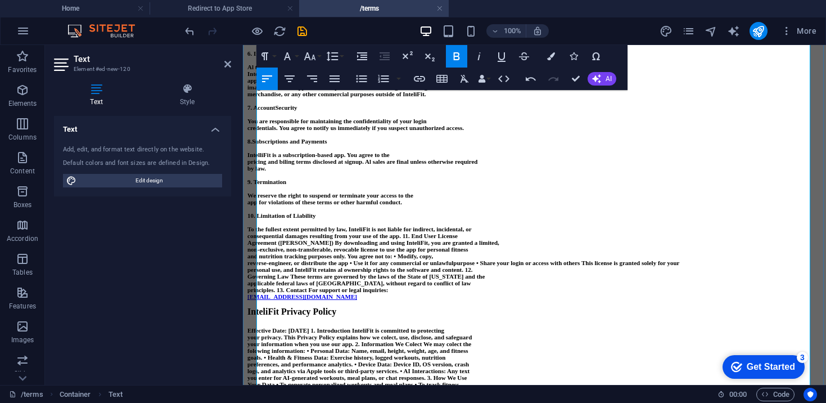
click at [411, 84] on strong "app’s content without written permission. InteliFit is licensed to use al exerc…" at bounding box center [351, 80] width 207 height 7
click at [426, 97] on strong "merchandise, or any other commercial purposes outside of InteliFit." at bounding box center [337, 94] width 179 height 7
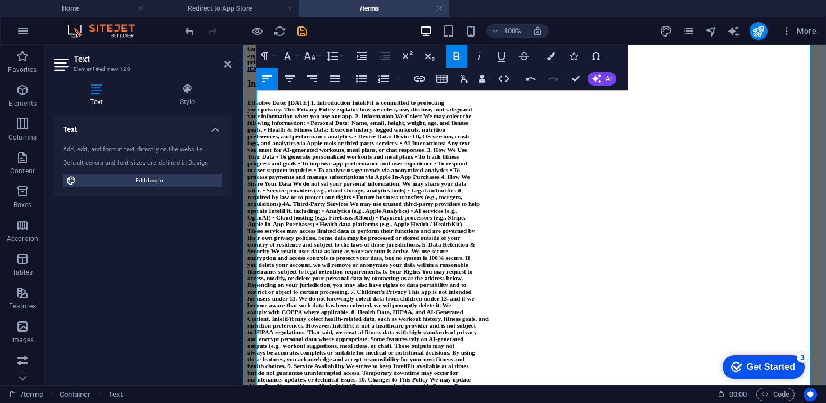
click at [401, 5] on strong "To the fullest extent permitted by law, InteliFit is not liable for indirect, i…" at bounding box center [360, 1] width 224 height 7
click at [425, 18] on strong "Agreement ([PERSON_NAME]) By downloading and using InteliFit, you are granted a…" at bounding box center [374, 14] width 252 height 7
click at [331, 45] on strong "personal use, and InteliFit retains al ownership rights to the software and con…" at bounding box center [361, 41] width 226 height 7
click at [267, 72] on link "[EMAIL_ADDRESS][DOMAIN_NAME]" at bounding box center [303, 68] width 110 height 7
click at [388, 65] on strong "principles. 13. Contact For support or legal inquiries:" at bounding box center [318, 62] width 141 height 7
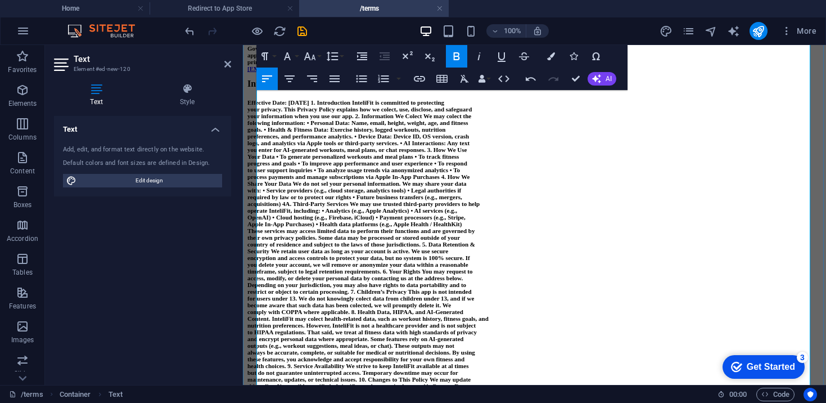
click at [273, 72] on link "[EMAIL_ADDRESS][DOMAIN_NAME]" at bounding box center [303, 68] width 110 height 7
click at [464, 72] on p "[EMAIL_ADDRESS][DOMAIN_NAME]" at bounding box center [535, 68] width 574 height 7
click at [277, 88] on strong "InteliFit Privacy Policy" at bounding box center [292, 84] width 89 height 10
click at [438, 106] on strong "Effective Date: [DATE] 1. Introduction InteliFit is committed to protecting" at bounding box center [346, 102] width 197 height 7
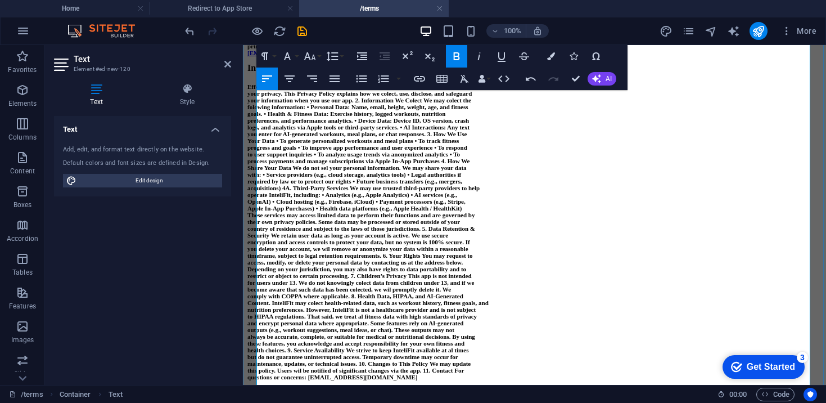
click at [300, 198] on strong "operate InteliFit, including: • Analytics (e.g., Apple Analytics) • AI services…" at bounding box center [353, 194] width 210 height 7
click at [301, 306] on strong "Content. InteliFit may colect health-related data, such as workout history, fit…" at bounding box center [368, 302] width 241 height 7
click at [343, 306] on strong "Content. IntelliFit may colect health-related data, such as workout history, fi…" at bounding box center [369, 302] width 243 height 7
click at [377, 313] on strong "nutrition preferences. However, InteliFit is not a healthcare provider and is n…" at bounding box center [362, 309] width 228 height 7
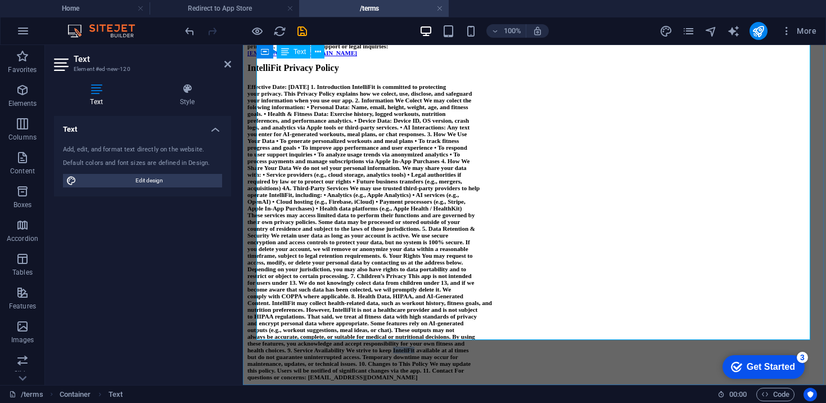
click at [457, 347] on strong "health choices. 9. Service Availability We strive to keep InteliFit available a…" at bounding box center [358, 350] width 221 height 7
click at [349, 374] on strong "questions or concerns: [EMAIL_ADDRESS][DOMAIN_NAME]" at bounding box center [333, 377] width 170 height 7
click at [435, 340] on p "these features, you acknowledge and accept responsibility for your own fitness …" at bounding box center [535, 343] width 574 height 7
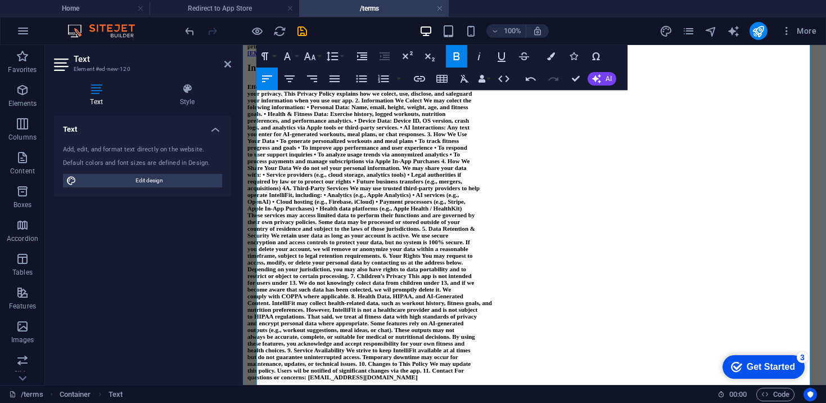
scroll to position [652, 0]
click at [433, 16] on strong "and nutrition tracking purposes only. You agree not to: • Modify, copy," at bounding box center [341, 12] width 186 height 7
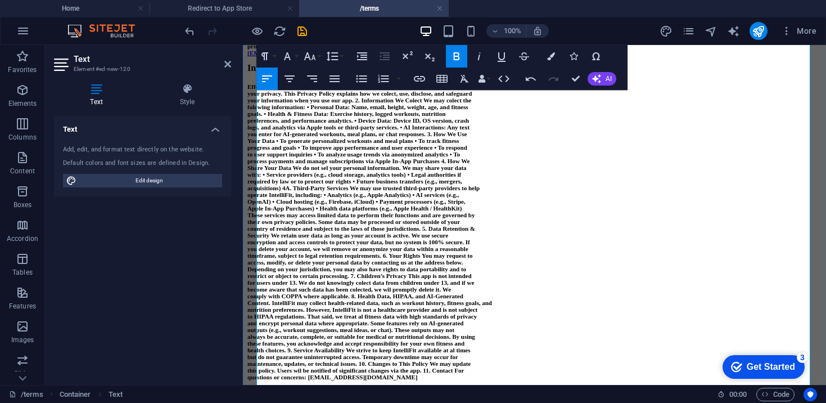
click at [259, 23] on strong "reverse-engineer, or distribute the app • Use it for any commercial or unlawful…" at bounding box center [464, 19] width 433 height 7
click at [570, 23] on strong "reverse-engineer, or distribute the app • Use it for any commercial or unlawful…" at bounding box center [503, 19] width 433 height 7
click at [258, 29] on strong "personal use, and IntelliFit retains al ownership rights to the software and co…" at bounding box center [361, 26] width 227 height 7
click at [614, 29] on strong "personal use, and IntelliFit retains al ownership rights to the software and co…" at bounding box center [533, 23] width 570 height 14
click at [259, 36] on strong "Governing Law These terms are governed by the laws of the State of [US_STATE] a…" at bounding box center [366, 32] width 237 height 7
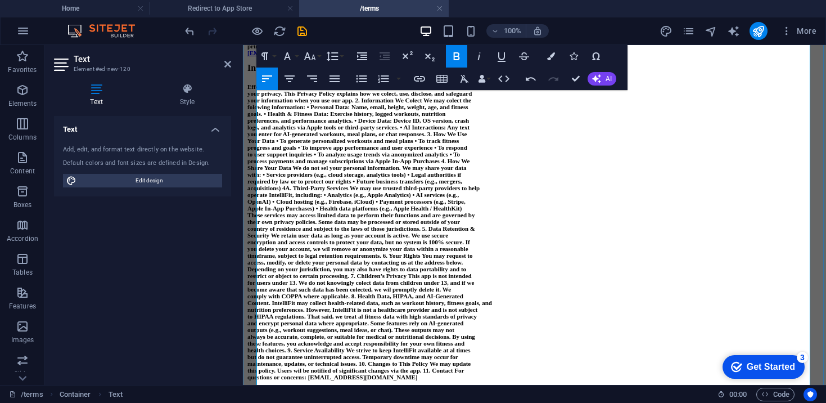
click at [294, 50] on strong "principles. 13. Contact For support or legal inquiries:" at bounding box center [318, 46] width 141 height 7
click at [297, 50] on strong "13. Contact For support or legal inquiries:" at bounding box center [304, 46] width 112 height 7
click at [373, 90] on strong "Effective Date: [DATE] 1. Introduction IntelliFit is committed to protecting" at bounding box center [347, 86] width 199 height 7
click at [307, 90] on strong "1. Introduction IntelliFit is committed to protecting" at bounding box center [316, 86] width 136 height 7
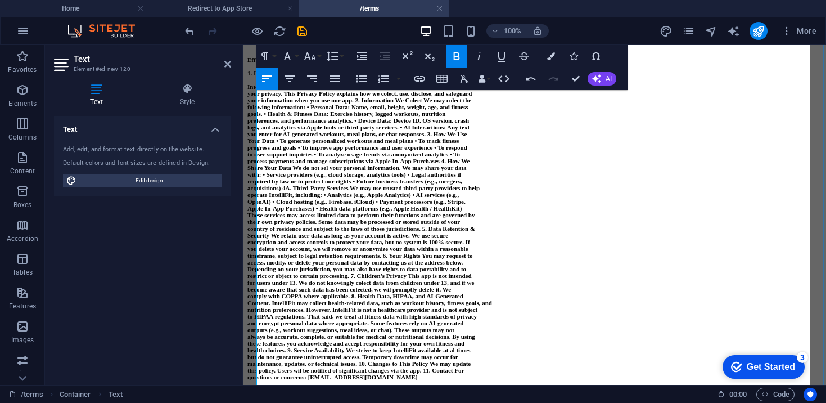
click at [395, 104] on strong "your information when you use our app. 2. Information We Colect We may colect t…" at bounding box center [360, 100] width 224 height 7
click at [467, 137] on strong "you enter for AI-generated workouts, meal plans, or chat responses. 3. How We U…" at bounding box center [357, 134] width 219 height 7
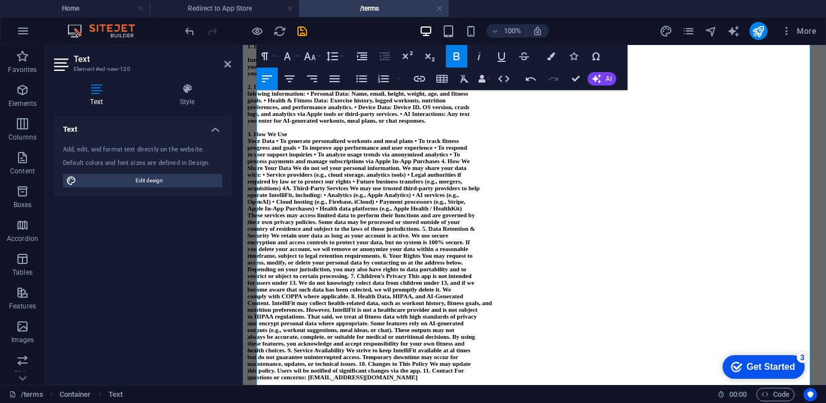
scroll to position [919, 0]
click at [331, 90] on strong "2. Information We Colect We may colect the" at bounding box center [306, 86] width 116 height 7
click at [366, 90] on strong "2. Information We Collect We may colect the" at bounding box center [307, 86] width 118 height 7
click at [310, 137] on p "3. How We Use" at bounding box center [535, 134] width 574 height 7
click at [259, 144] on strong "Your Data • To generate personalized workouts and meal plans • To track fitness" at bounding box center [354, 140] width 212 height 7
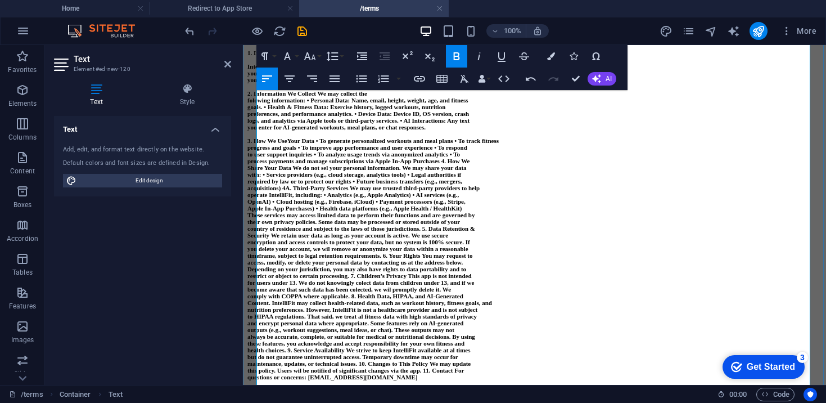
click at [344, 144] on strong "Your Data • To generate personalized workouts and meal plans • To track fitness" at bounding box center [393, 140] width 212 height 7
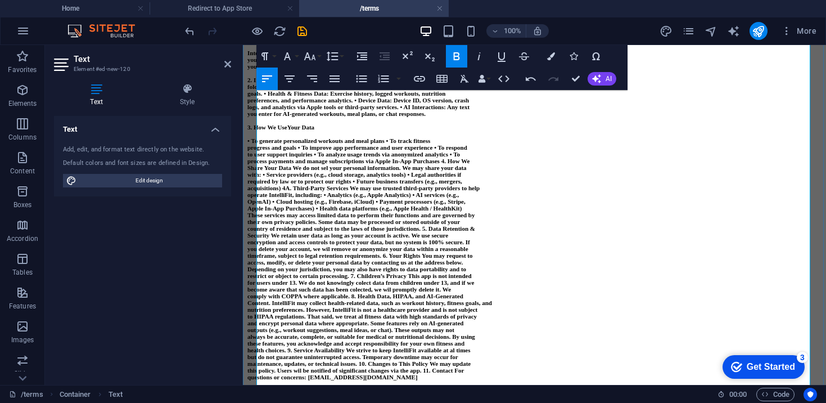
scroll to position [984, 0]
click at [470, 164] on strong "process payments and manage subscriptions via Apple In-App Purchases 4. How We" at bounding box center [359, 161] width 222 height 7
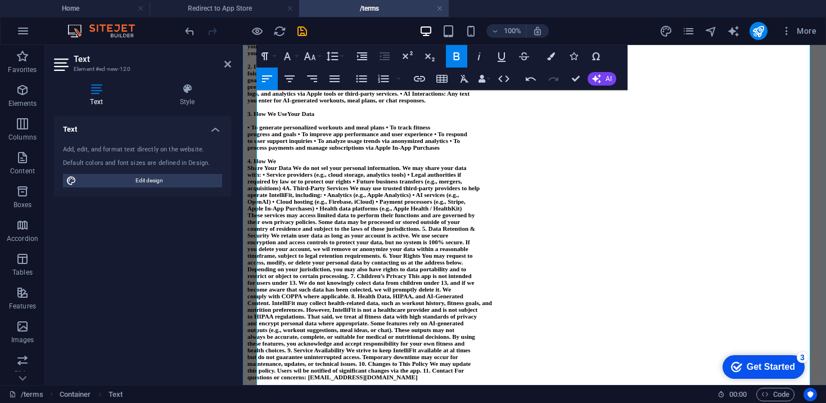
click at [258, 171] on strong "Share Your Data We do not sel your personal information. We may share your data" at bounding box center [357, 167] width 219 height 7
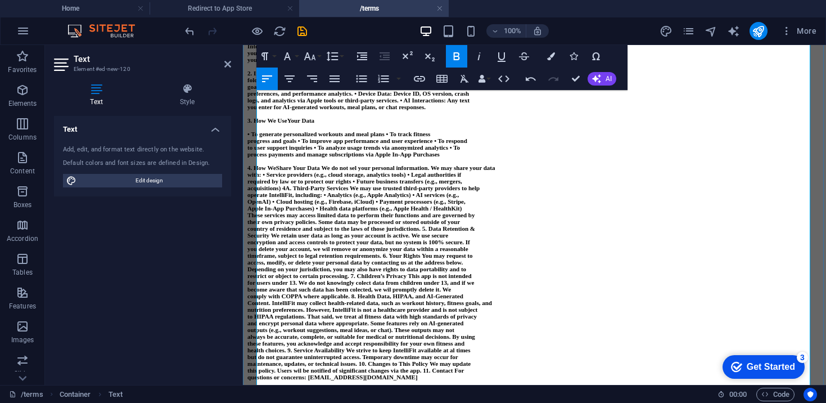
click at [395, 171] on strong "Share Your Data We do not sel your personal information. We may share your data" at bounding box center [385, 167] width 219 height 7
click at [302, 191] on strong "acquisitions) 4A. Third-Party Services We may use trusted third-party providers…" at bounding box center [364, 188] width 232 height 7
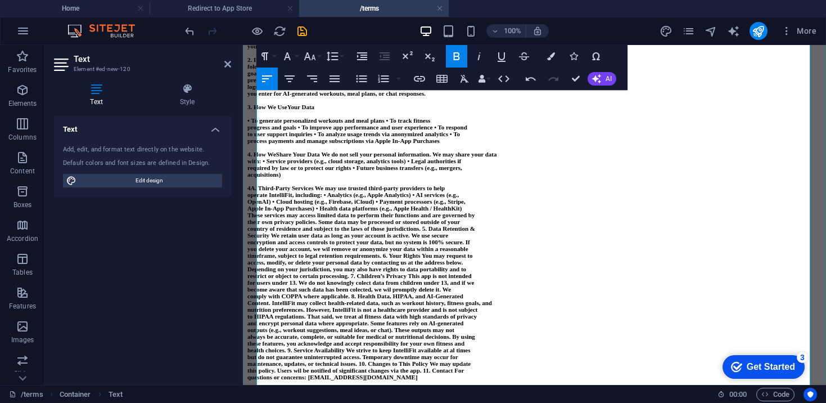
scroll to position [1099, 0]
click at [475, 225] on strong "country of residence and subject to the laws of those jurisdictions. 5. Data Re…" at bounding box center [362, 228] width 228 height 7
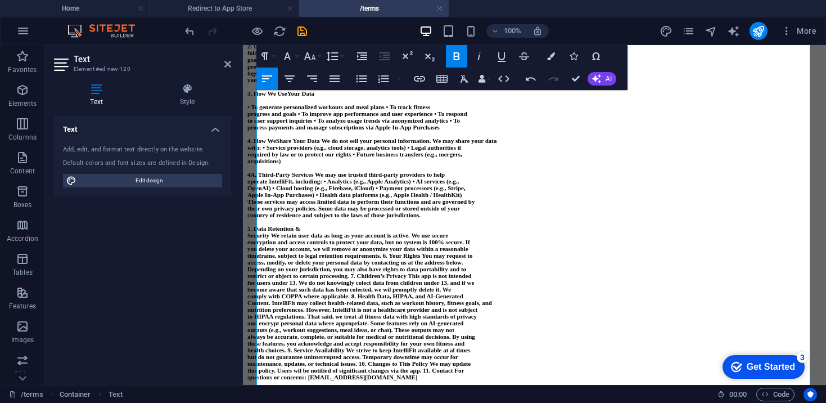
click at [344, 171] on strong "4A. Third-Party Services We may use trusted third-party providers to help" at bounding box center [346, 174] width 197 height 7
click at [341, 171] on strong "4A. Third-Party Services We may use trusted third-party providers to help" at bounding box center [346, 174] width 197 height 7
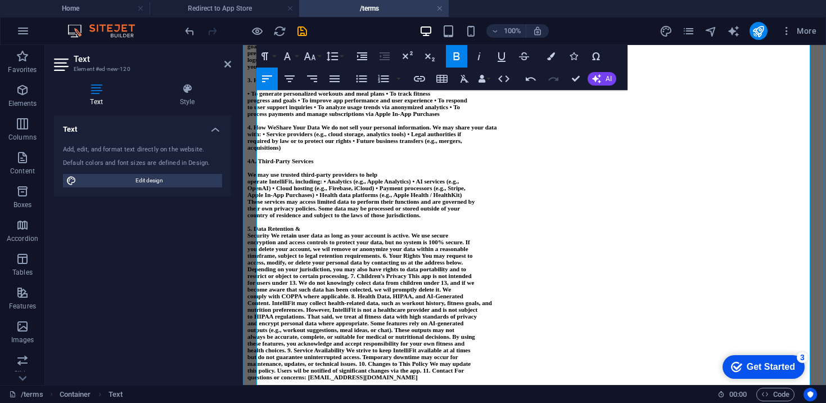
click at [349, 124] on strong "Share Your Data We do not sell your personal information. We may share your data" at bounding box center [386, 127] width 221 height 7
click at [353, 124] on strong "Share Your Data We do not sell your personal information. We may share your data" at bounding box center [386, 127] width 221 height 7
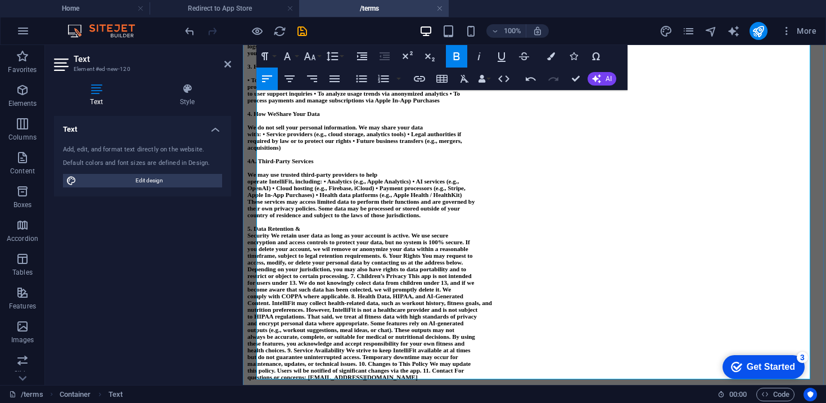
scroll to position [1213, 0]
click at [261, 232] on strong "Security We retain user data as long as your account is active. We use secure" at bounding box center [348, 235] width 201 height 7
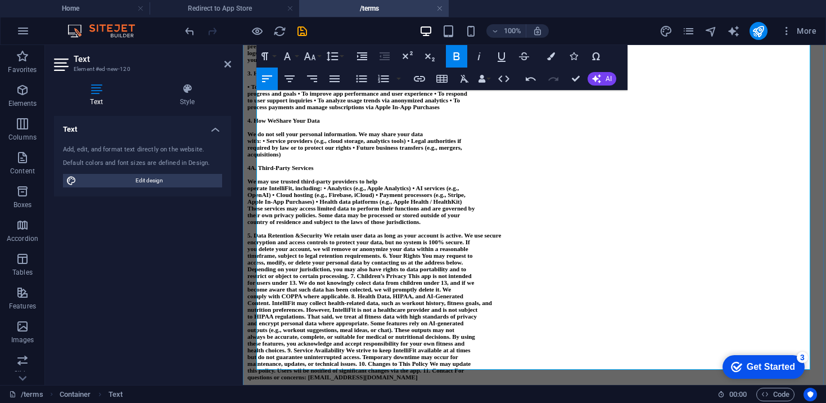
click at [354, 232] on strong "Security We retain user data as long as your account is active. We use secure" at bounding box center [400, 235] width 201 height 7
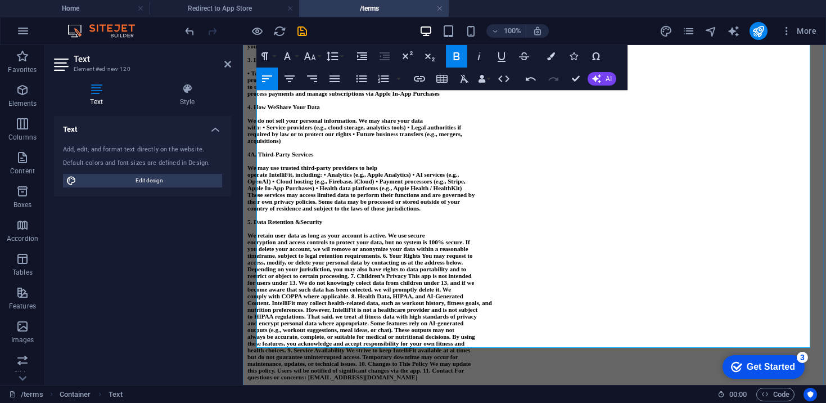
scroll to position [1257, 0]
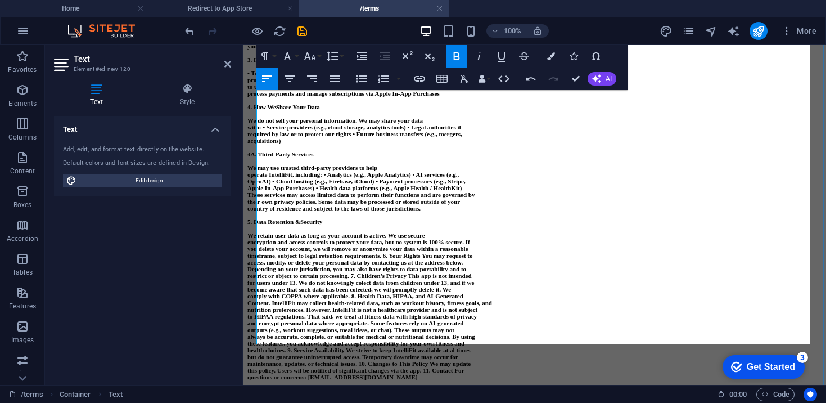
click at [433, 252] on strong "timeframe, subject to legal retention requirements. 6. Your Rights You may requ…" at bounding box center [361, 255] width 226 height 7
click at [430, 252] on strong "timeframe, subject to legal retention requirements. 6. Your Rights You may requ…" at bounding box center [361, 255] width 226 height 7
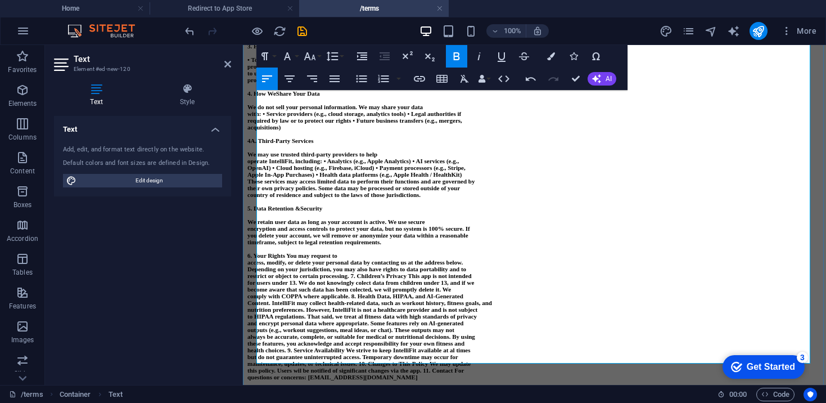
click at [257, 259] on strong "access, modify, or delete your personal data by contacting us at the address be…" at bounding box center [355, 262] width 215 height 7
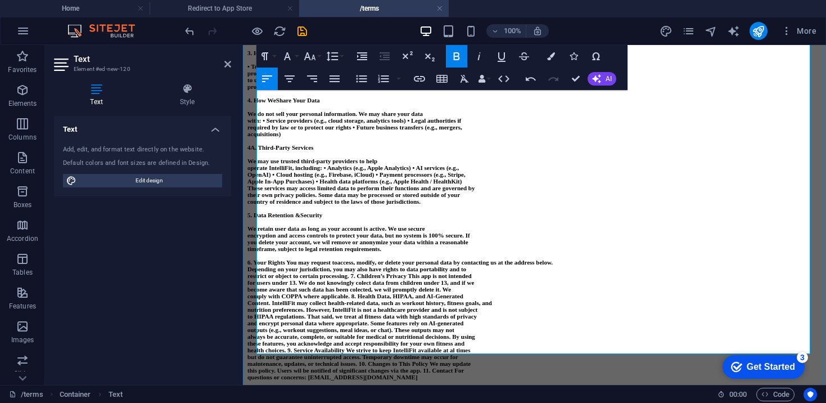
click at [307, 259] on strong "6. Your Rights You may request to" at bounding box center [293, 262] width 90 height 7
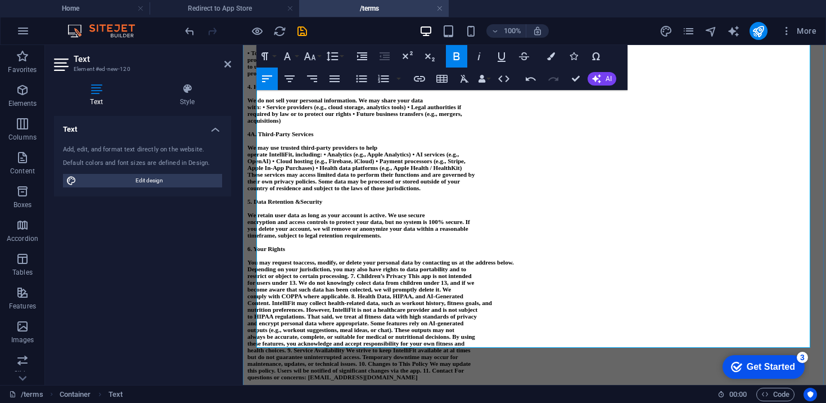
scroll to position [1283, 0]
click at [392, 272] on strong "restrict or object to certain processing. 7. Children’s Privacy This app is not…" at bounding box center [360, 275] width 224 height 7
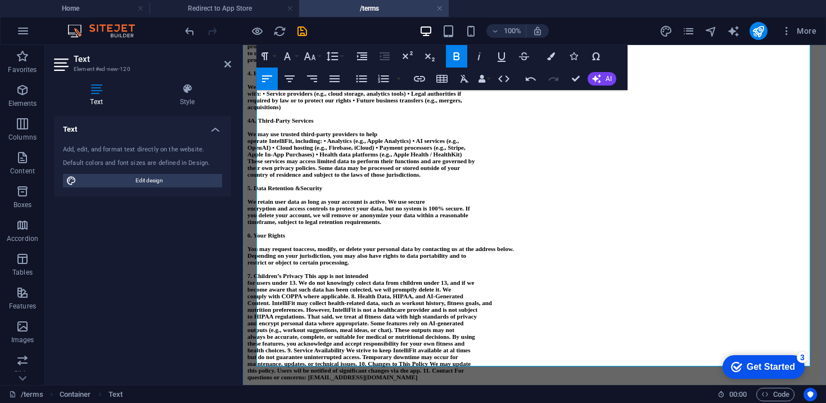
click at [328, 272] on strong "7. Children’s Privacy This app is not intended" at bounding box center [308, 275] width 121 height 7
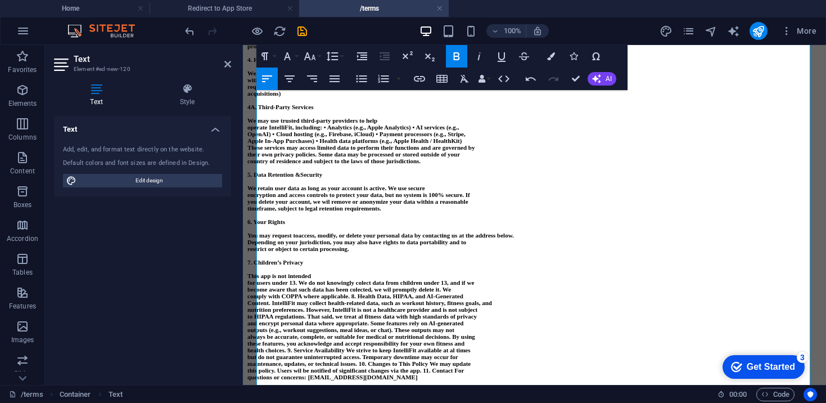
click at [258, 279] on strong "for users under 13. We do not knowingly colect data from children under 13, and…" at bounding box center [361, 282] width 227 height 7
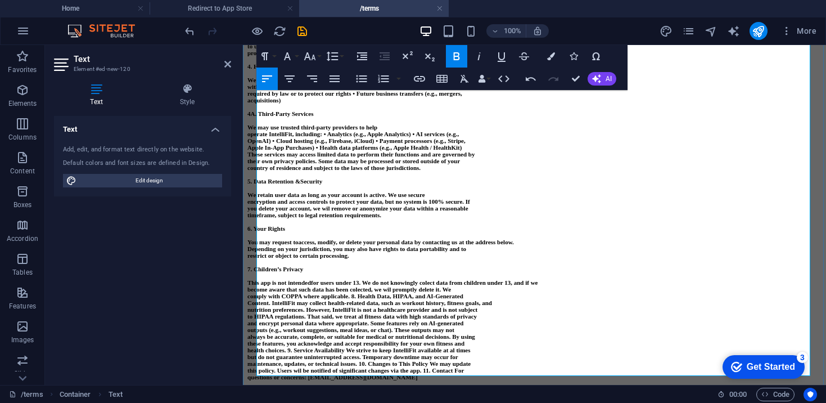
click at [386, 293] on strong "comply with COPPA where applicable. 8. Health Data, HIPAA, and AI-Generated" at bounding box center [356, 296] width 216 height 7
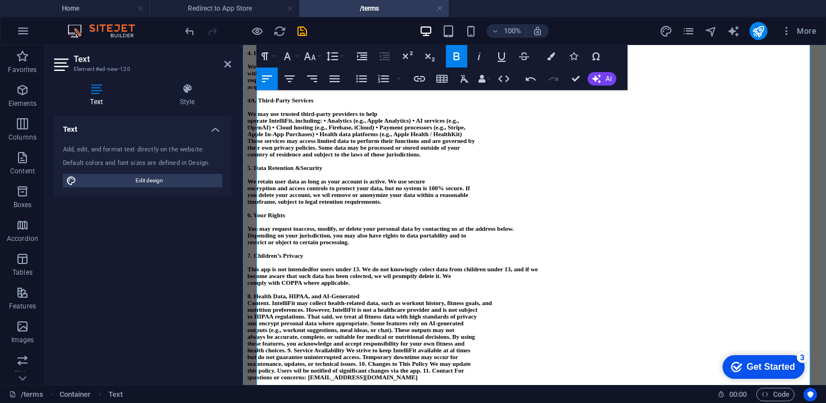
click at [284, 299] on strong "Content. IntelliFit may collect health-related data, such as workout history, f…" at bounding box center [370, 302] width 245 height 7
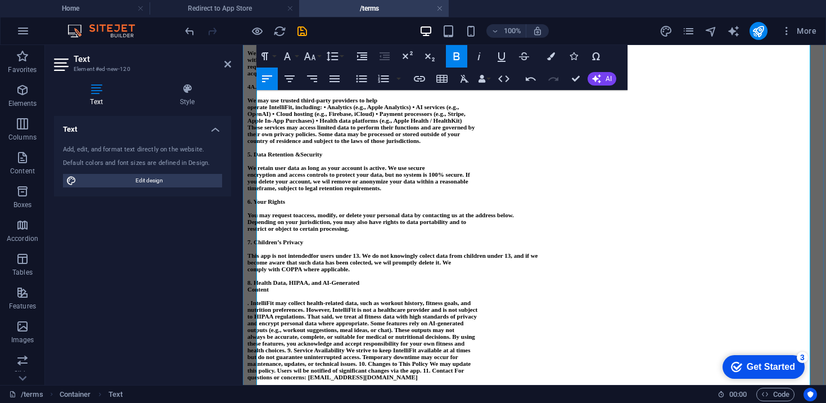
scroll to position [1329, 0]
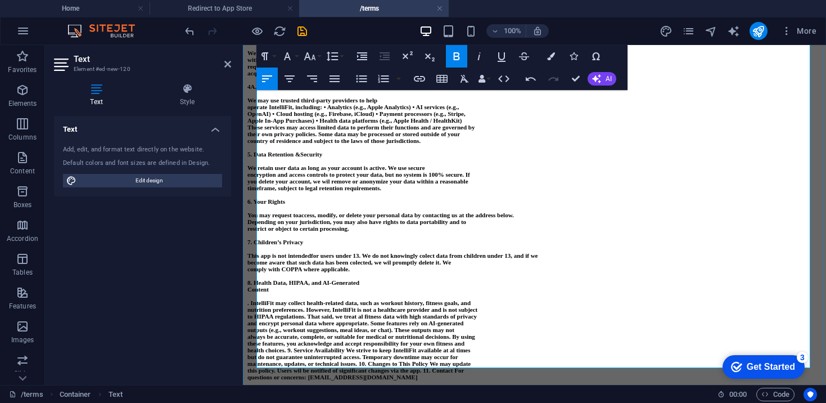
click at [258, 286] on strong "Content" at bounding box center [258, 289] width 21 height 7
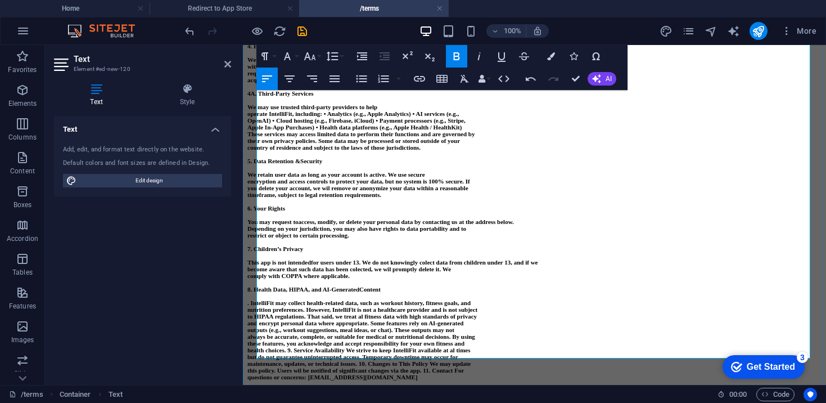
click at [260, 299] on strong ". IntelliFit may collect health-related data, such as workout history, fitness …" at bounding box center [359, 302] width 223 height 7
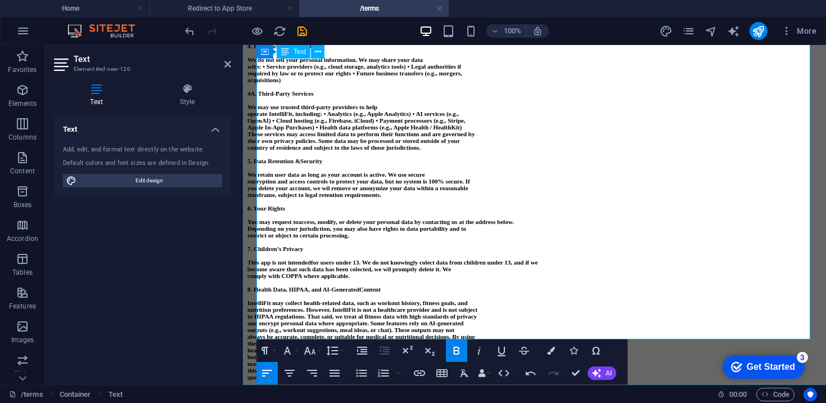
scroll to position [1348, 0]
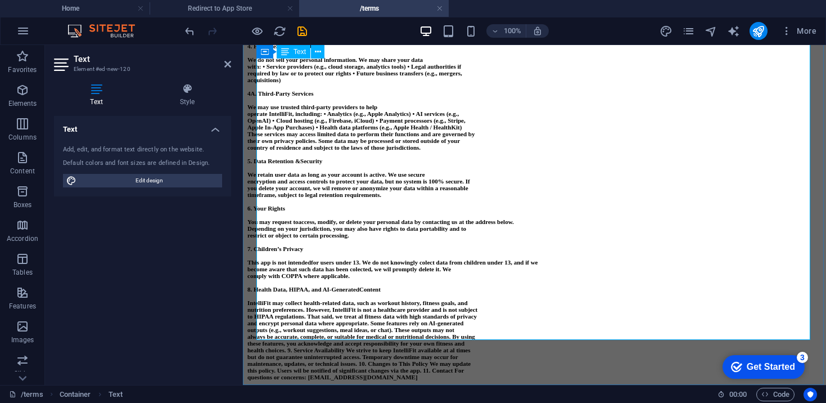
click at [309, 347] on strong "health choices. 9. Service Availability We strive to keep IntelliFit available …" at bounding box center [359, 350] width 223 height 7
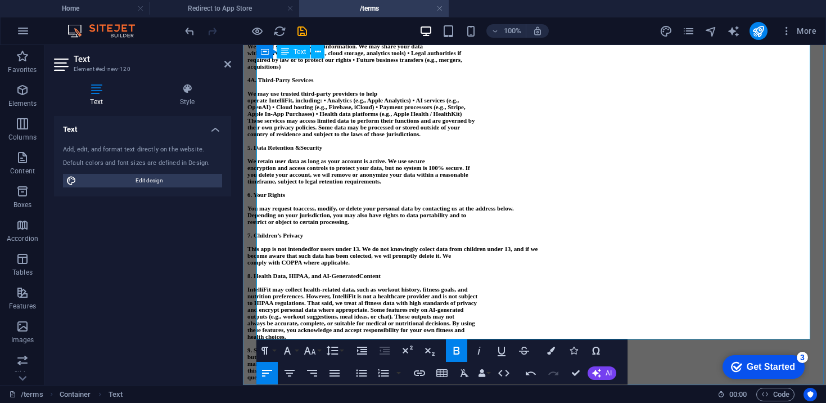
scroll to position [1367, 0]
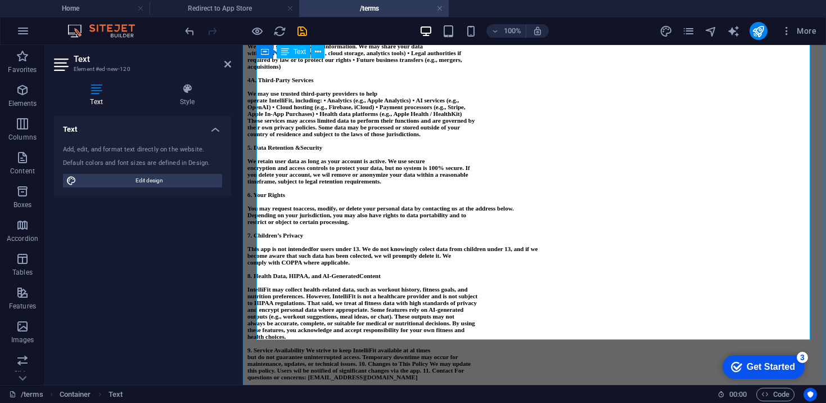
click at [331, 347] on strong "9. Service Availability We strive to keep IntelliFit available at al times" at bounding box center [339, 350] width 183 height 7
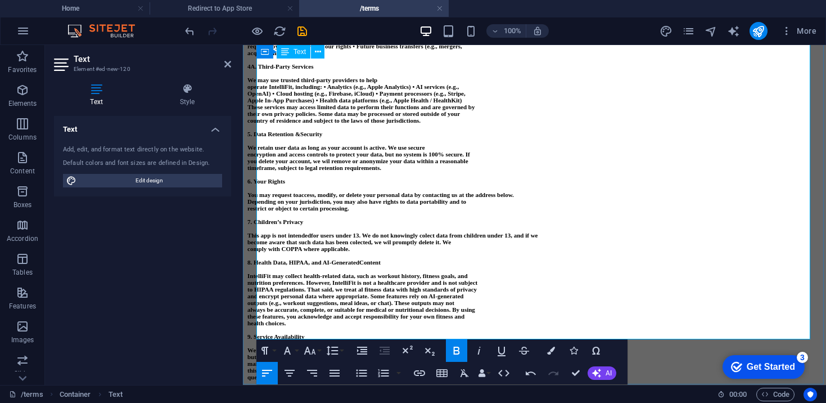
scroll to position [1386, 0]
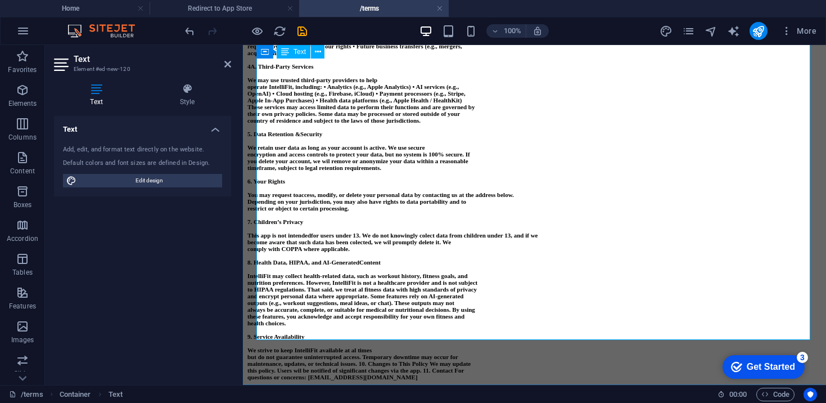
click at [402, 360] on strong "maintenance, updates, or technical issues. 10. Changes to This Policy We may up…" at bounding box center [359, 363] width 223 height 7
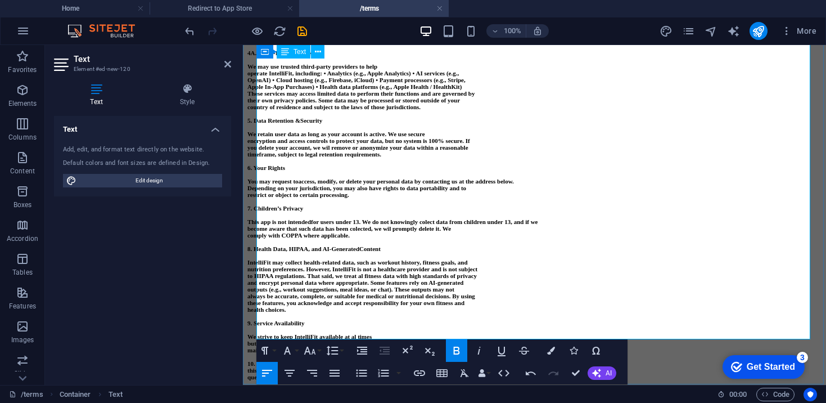
scroll to position [1405, 0]
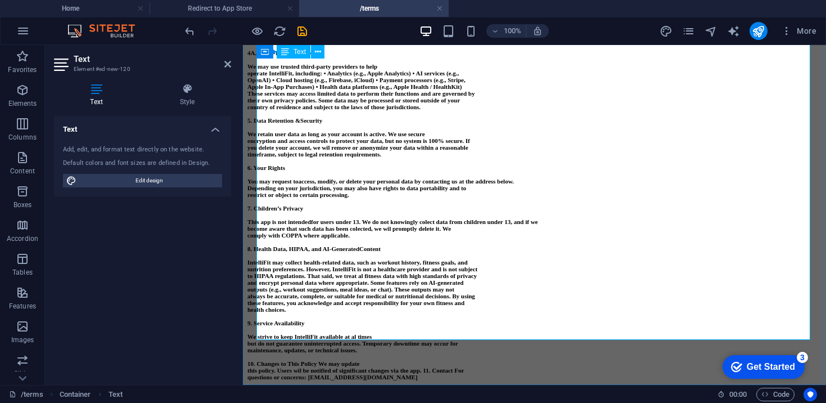
click at [464, 367] on strong "this policy. Users wil be notified of significant changes via the app. 11. Cont…" at bounding box center [356, 370] width 217 height 7
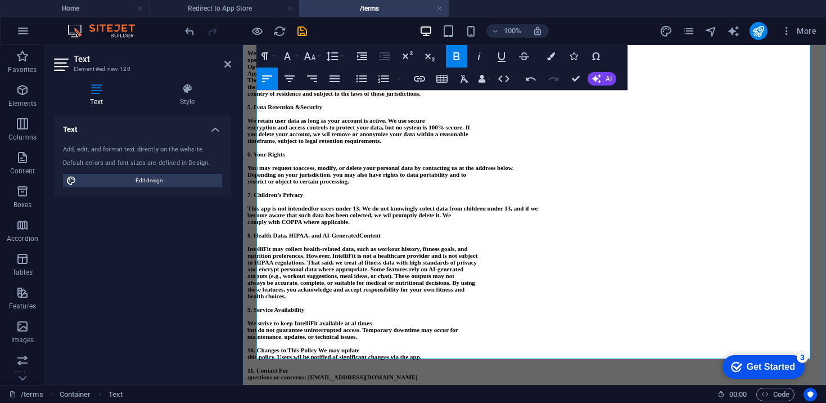
click at [289, 367] on strong "11. Contact For" at bounding box center [268, 370] width 41 height 7
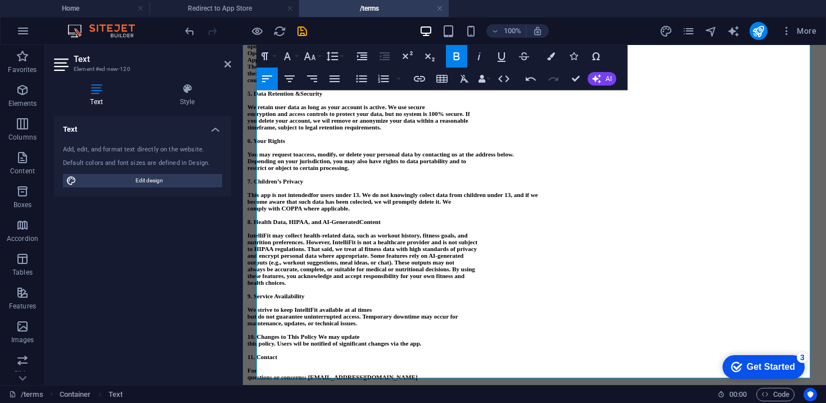
click at [258, 374] on strong "questions or concerns: [EMAIL_ADDRESS][DOMAIN_NAME]" at bounding box center [333, 377] width 170 height 7
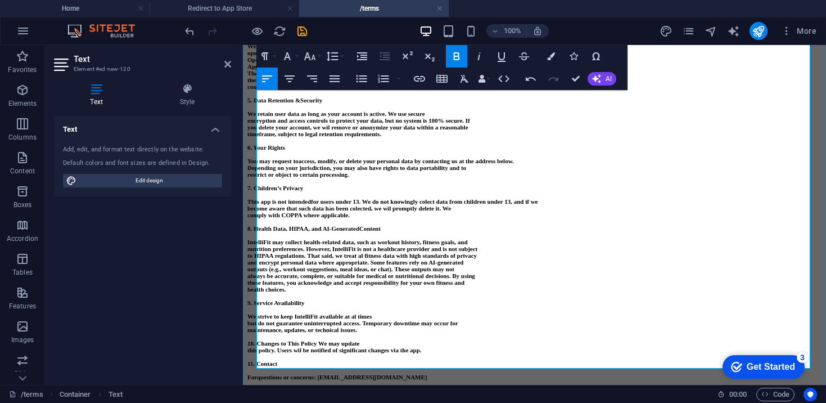
click at [347, 374] on strong "questions or concerns: [EMAIL_ADDRESS][DOMAIN_NAME]" at bounding box center [342, 377] width 170 height 7
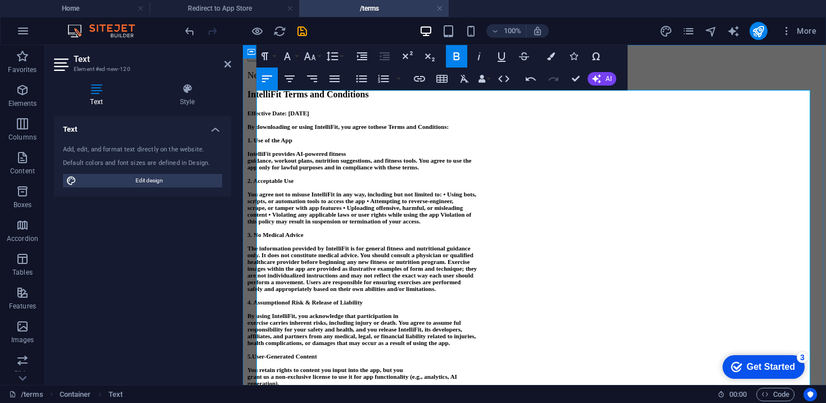
scroll to position [837, 0]
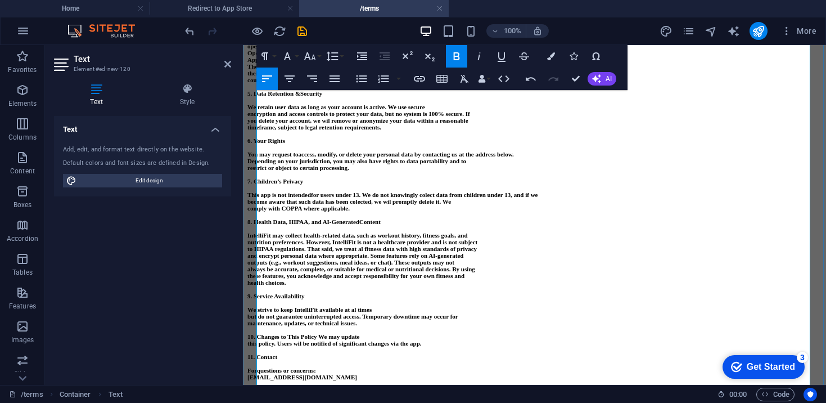
click at [492, 198] on strong "for users under 13. We do not knowingly colect data from children under 13, and…" at bounding box center [424, 194] width 227 height 7
click at [489, 198] on strong "for users under 13. We do not knowingly colect data from children under 13, and…" at bounding box center [424, 194] width 227 height 7
click at [398, 205] on strong "become aware that such data has been colected, we wil promptly delete it. We" at bounding box center [350, 201] width 204 height 7
click at [785, 0] on html "[DOMAIN_NAME] Home Redirect to App Store /terms Favorites Elements Columns Cont…" at bounding box center [413, 201] width 826 height 403
click at [540, 198] on strong "for users under 13. We do not knowingly collect data from children under 13, an…" at bounding box center [425, 194] width 228 height 7
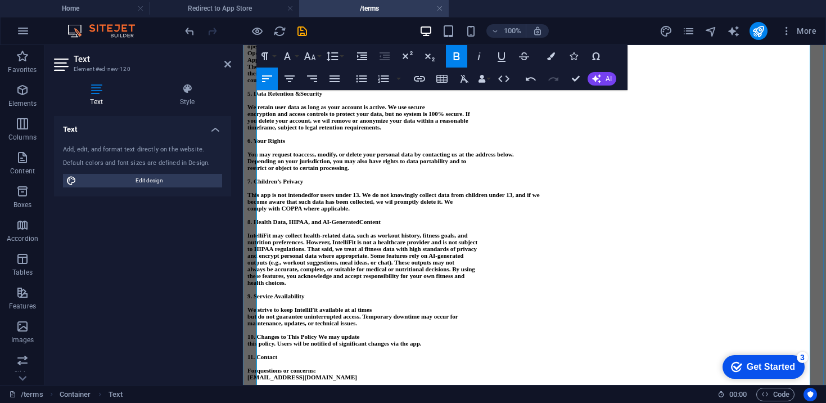
click at [445, 205] on strong "become aware that such data has been collected, we wil promptly delete it. We" at bounding box center [350, 201] width 205 height 7
click at [363, 117] on strong "you delete your account, we wil remove or anonymize your data within a reasonab…" at bounding box center [358, 120] width 221 height 7
click at [444, 205] on strong "become aware that such data has been collected, we wil promptly delete it. We" at bounding box center [350, 201] width 205 height 7
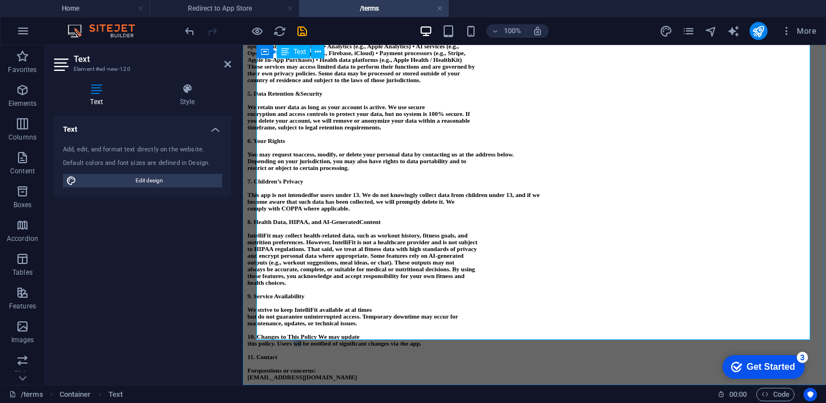
click at [325, 340] on strong "this policy. Users wil be notified of significant changes via the app." at bounding box center [335, 343] width 174 height 7
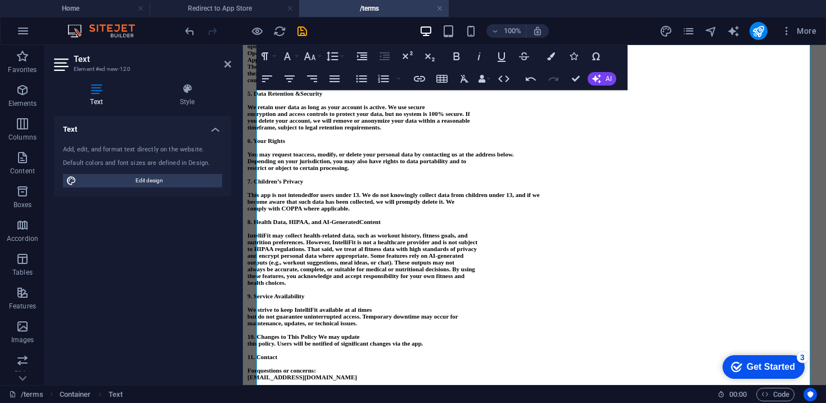
click at [362, 124] on strong "you delete your account, we will remove or anonymize your data within a reasona…" at bounding box center [359, 120] width 223 height 7
click at [406, 137] on p at bounding box center [535, 134] width 574 height 7
click at [417, 137] on p at bounding box center [535, 134] width 574 height 7
click at [366, 124] on strong "you delete your account, we will remove or anonymize your data within a reasona…" at bounding box center [359, 120] width 223 height 7
click at [563, 137] on p at bounding box center [535, 134] width 574 height 7
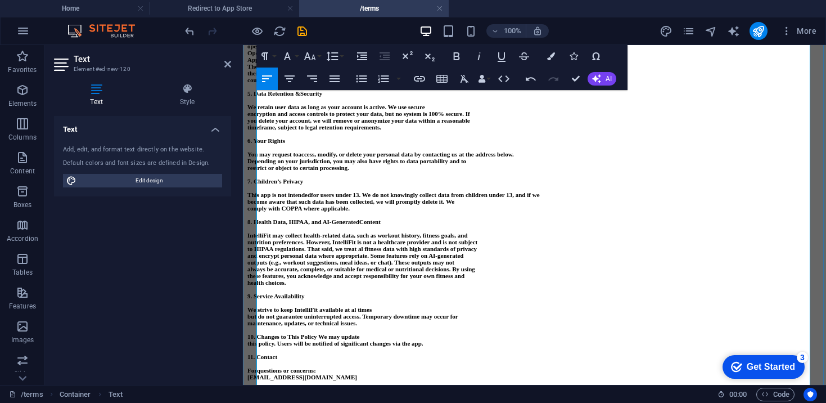
click at [451, 205] on strong "become aware that such data has been collected, we will promptly delete it. We" at bounding box center [351, 201] width 207 height 7
click at [447, 205] on strong "become aware that such data has been collected, we will promptly delete it. We" at bounding box center [351, 201] width 207 height 7
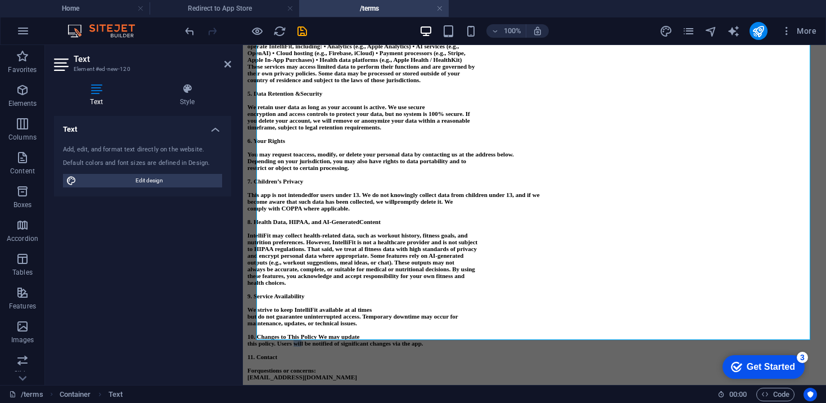
scroll to position [1444, 0]
click at [335, 340] on p "this policy. Users will be notified of significant changes via the app." at bounding box center [535, 343] width 574 height 7
click at [329, 340] on strong "this policy. Users will be notified of significant changes via the app." at bounding box center [336, 343] width 176 height 7
click at [649, 252] on p "and encrypt personal data where appropriate. Some features rely on AI-generated" at bounding box center [535, 255] width 574 height 7
click at [442, 299] on p at bounding box center [535, 302] width 574 height 7
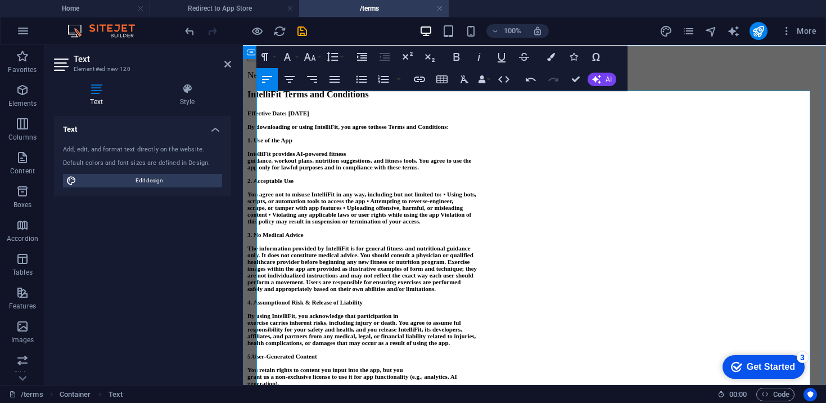
scroll to position [0, 0]
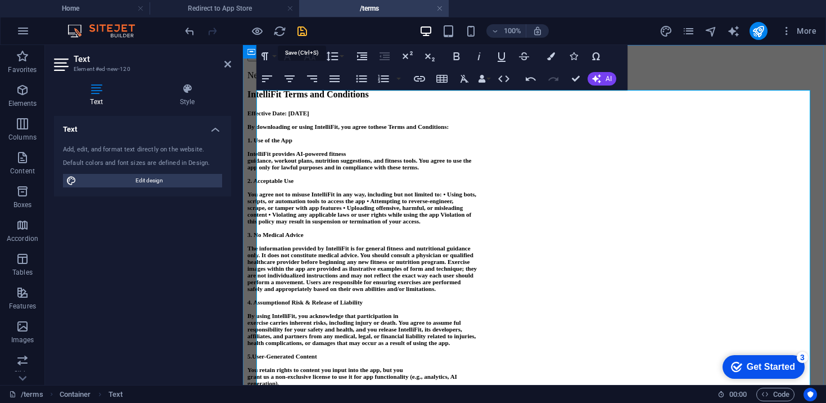
click at [302, 32] on icon "save" at bounding box center [302, 31] width 13 height 13
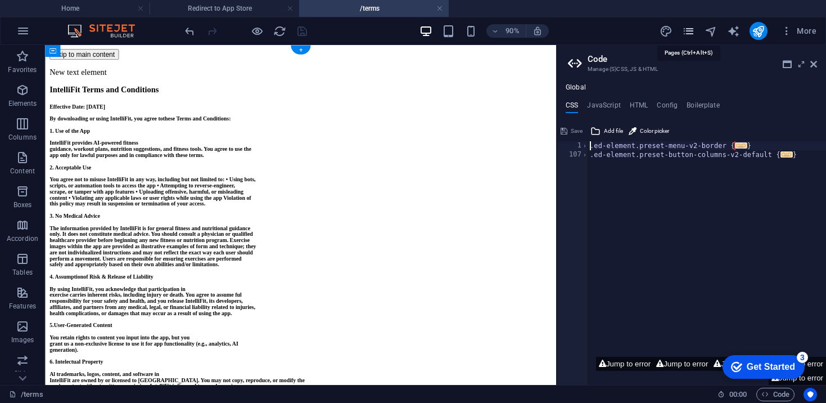
click at [690, 33] on icon "pages" at bounding box center [688, 31] width 13 height 13
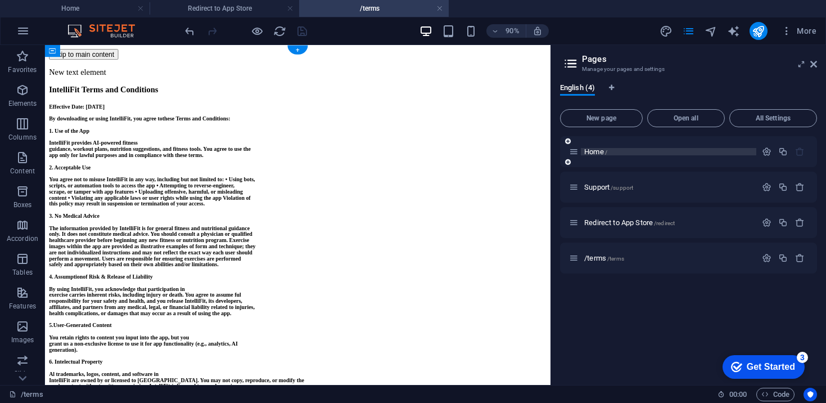
click at [608, 150] on p "Home /" at bounding box center [669, 151] width 169 height 7
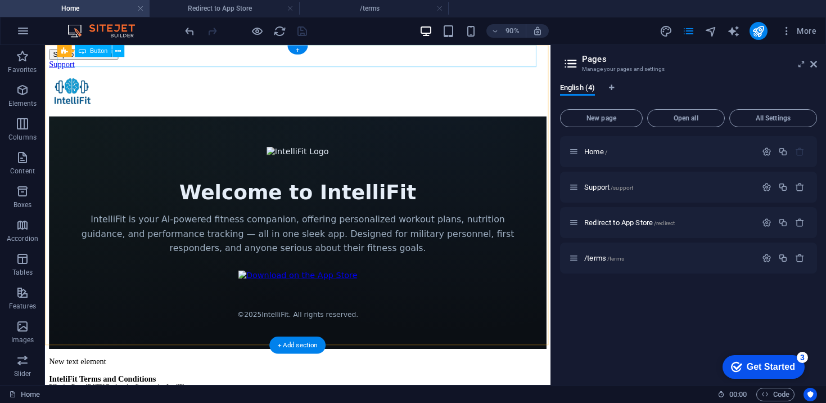
click at [161, 67] on div "Support" at bounding box center [326, 66] width 553 height 10
click at [98, 50] on icon at bounding box center [97, 51] width 6 height 11
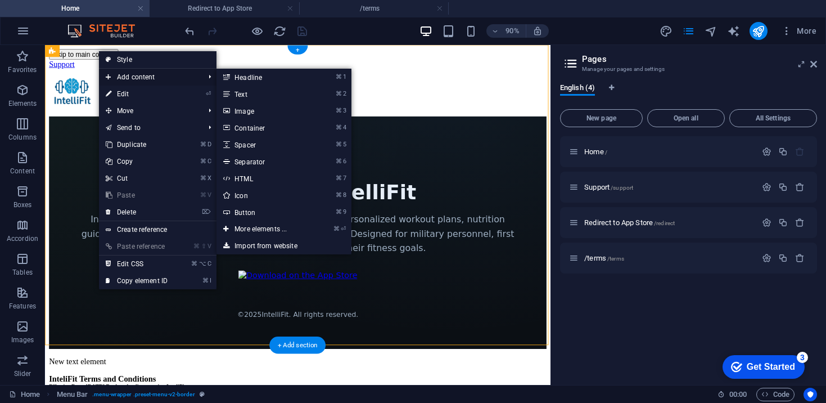
click at [138, 74] on span "Add content" at bounding box center [149, 77] width 101 height 17
click at [271, 212] on link "⌘ 9 Button" at bounding box center [263, 212] width 93 height 17
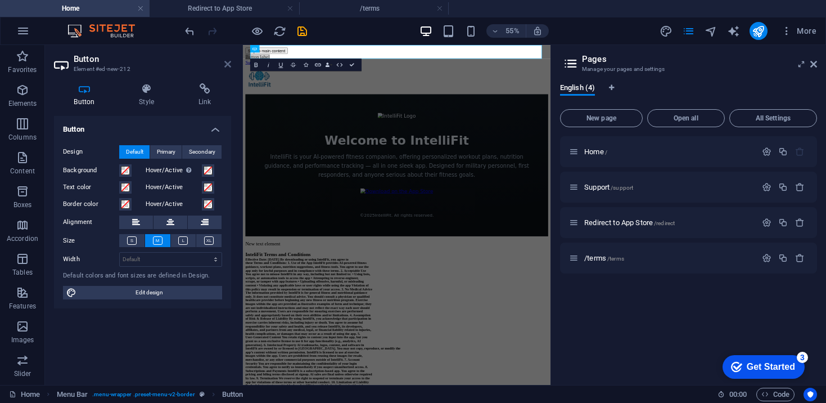
click at [226, 69] on link at bounding box center [227, 65] width 7 height 10
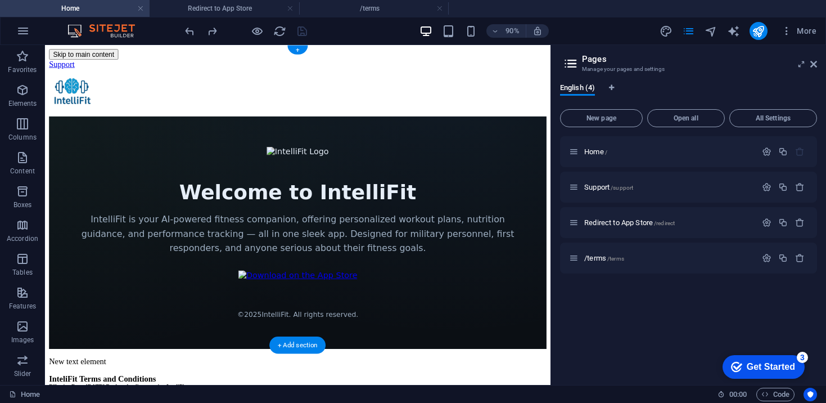
click at [129, 61] on div "Support" at bounding box center [326, 66] width 553 height 10
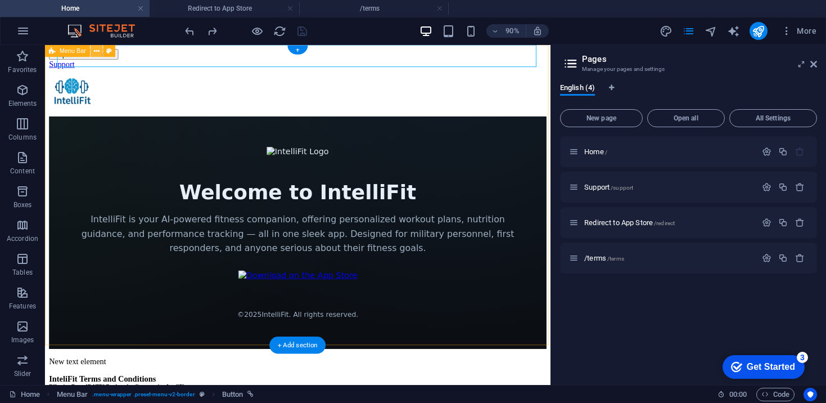
click at [96, 52] on icon at bounding box center [97, 51] width 6 height 11
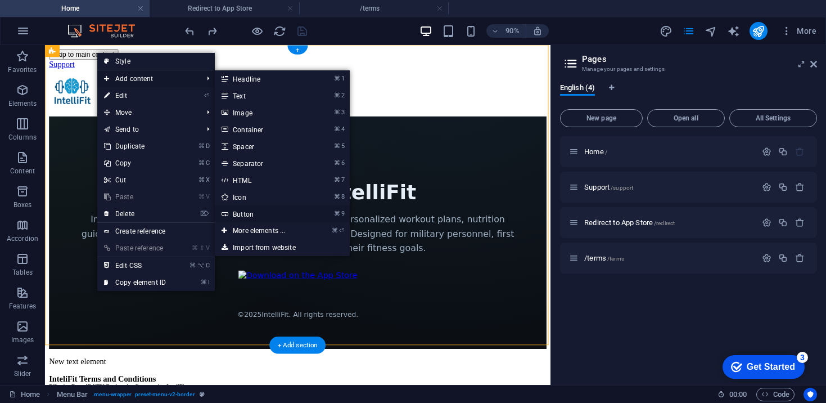
click at [274, 218] on link "⌘ 9 Button" at bounding box center [261, 213] width 93 height 17
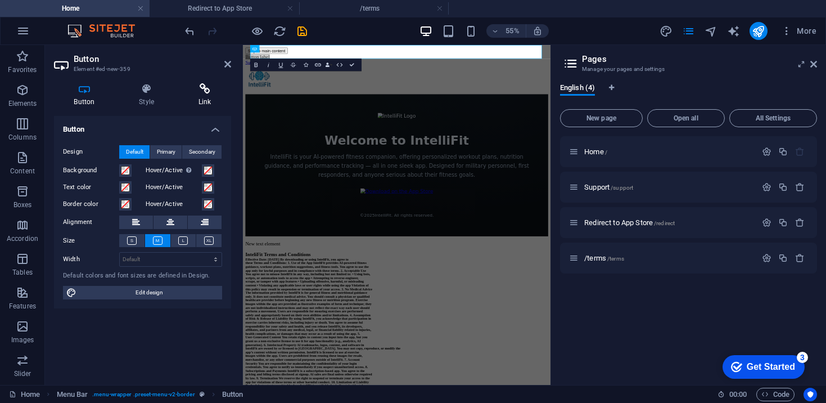
click at [209, 94] on icon at bounding box center [204, 88] width 53 height 11
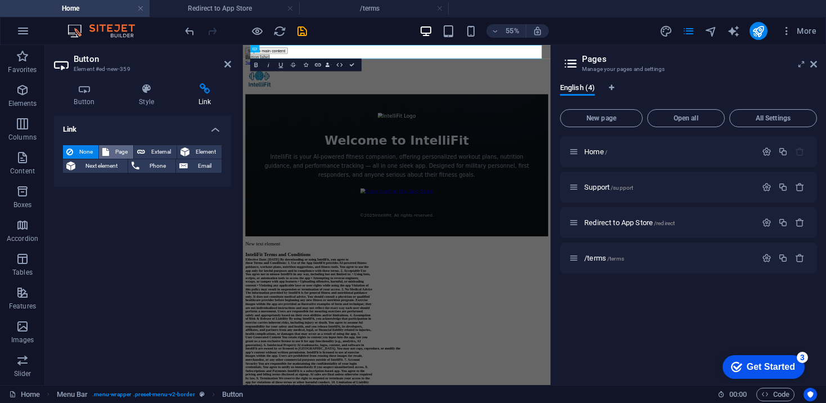
click at [118, 148] on span "Page" at bounding box center [121, 152] width 17 height 14
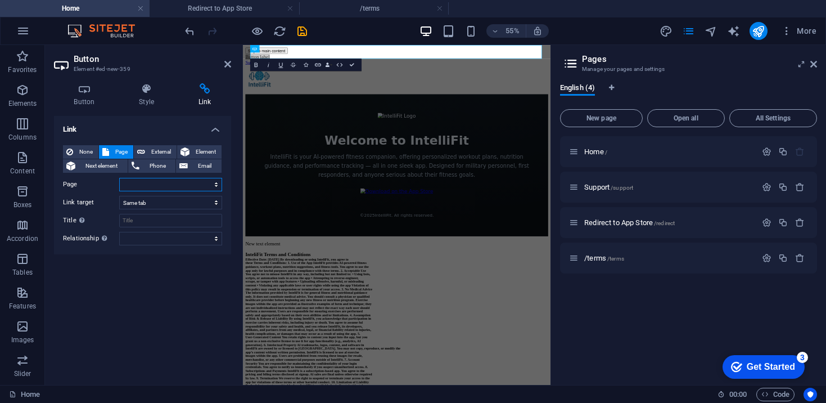
select select "3"
click at [298, 31] on icon "save" at bounding box center [302, 31] width 13 height 13
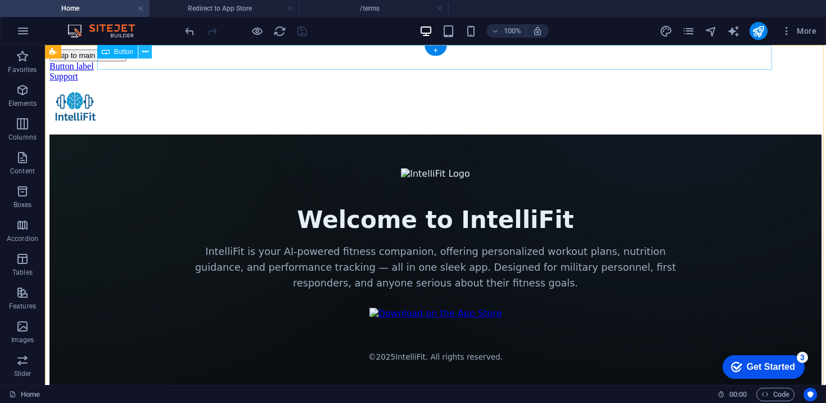
click at [146, 53] on icon at bounding box center [145, 52] width 6 height 12
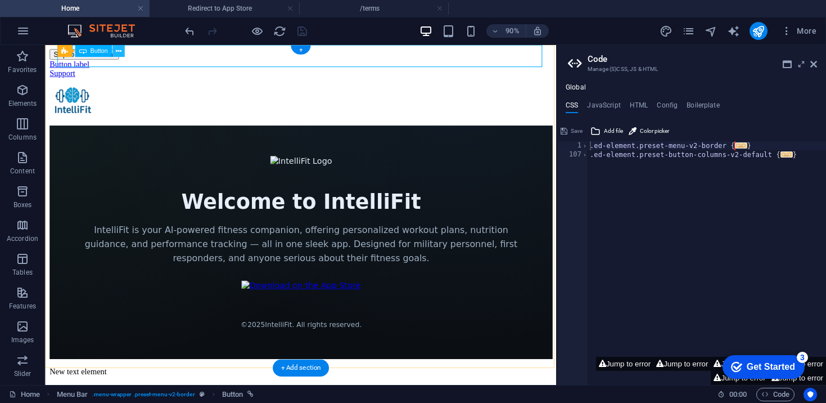
click at [116, 52] on icon at bounding box center [118, 51] width 6 height 11
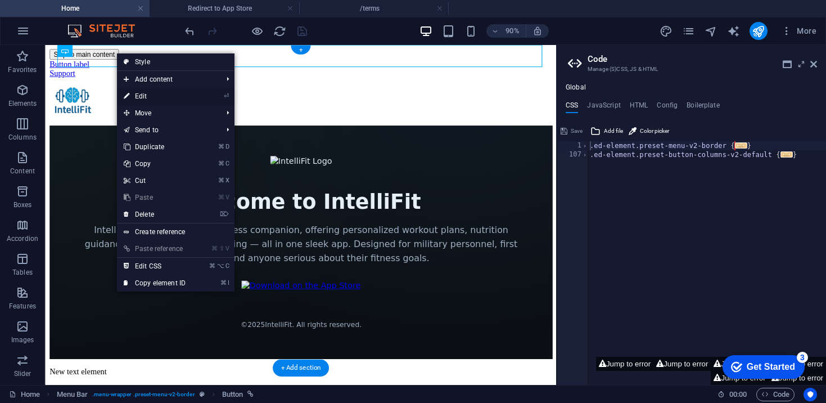
click at [192, 101] on link "⏎ Edit" at bounding box center [154, 96] width 75 height 17
select select "3"
select select
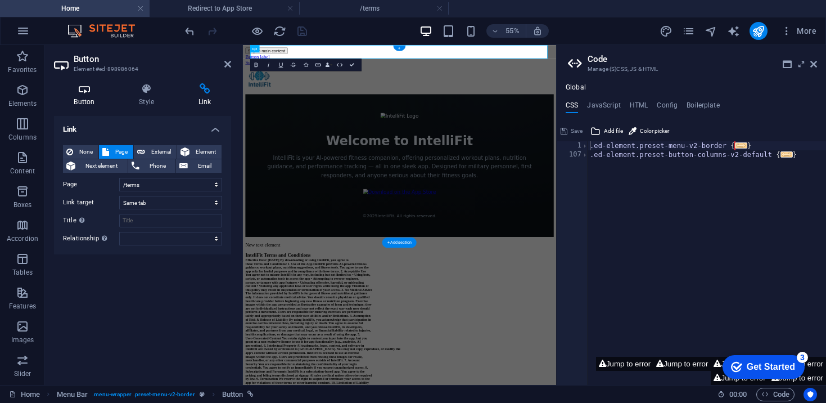
click at [93, 100] on h4 "Button" at bounding box center [86, 95] width 65 height 24
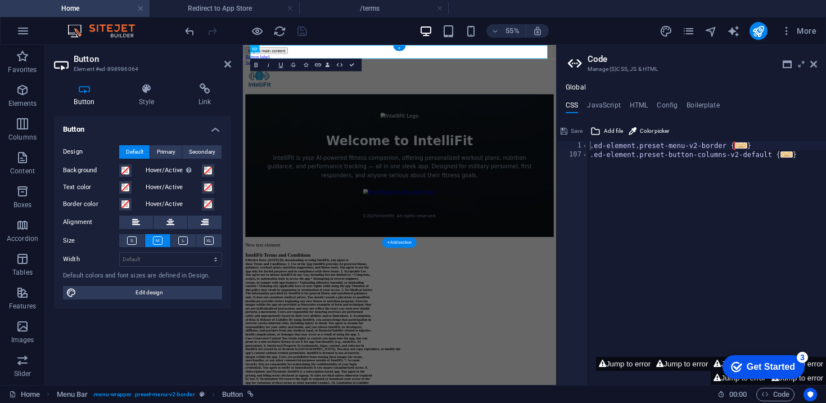
click at [119, 69] on h3 "Element #ed-898986064" at bounding box center [141, 69] width 135 height 10
click at [212, 101] on h4 "Link" at bounding box center [204, 95] width 53 height 24
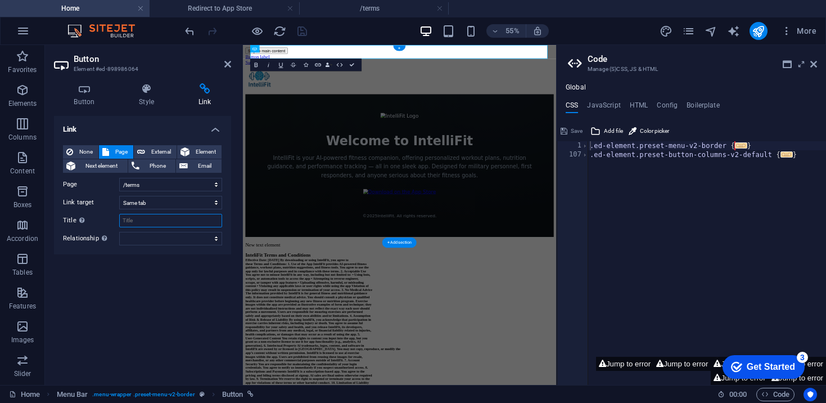
click at [151, 223] on input "Title Additional link description, should not be the same as the link text. The…" at bounding box center [170, 221] width 103 height 14
type input "Terms & Privacy Policy"
click at [152, 284] on div "Link None Page External Element Next element Phone Email Page Home Support Redi…" at bounding box center [142, 246] width 177 height 260
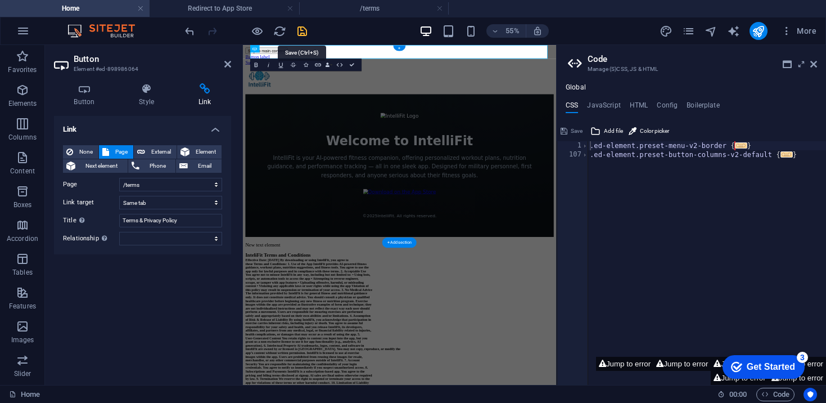
click at [302, 30] on icon "save" at bounding box center [302, 31] width 13 height 13
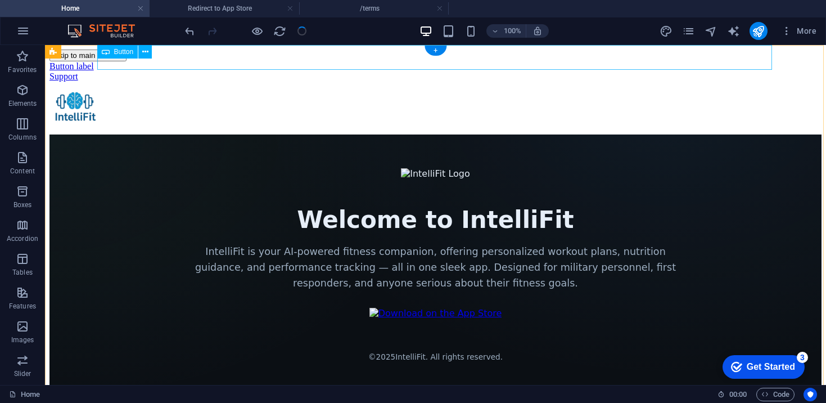
click at [156, 53] on div "Button" at bounding box center [128, 52] width 62 height 14
click at [148, 53] on icon at bounding box center [145, 52] width 6 height 12
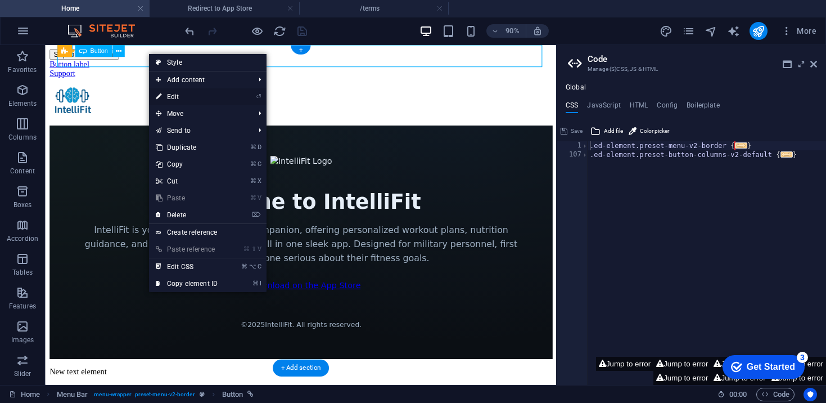
click at [196, 95] on link "⏎ Edit" at bounding box center [186, 96] width 75 height 17
select select "3"
select select
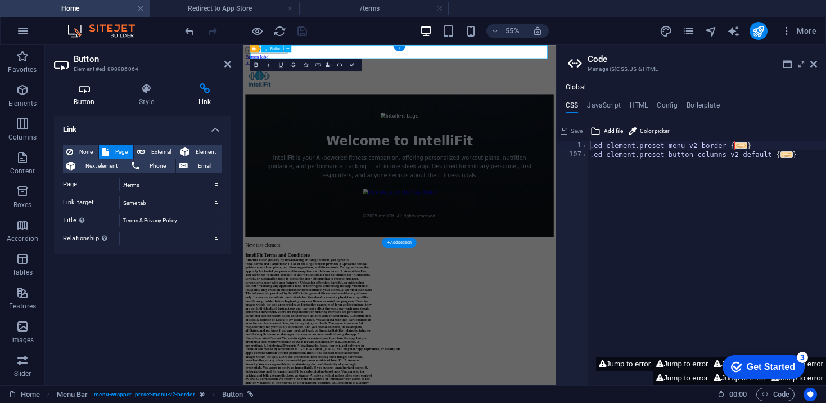
click at [89, 94] on icon at bounding box center [84, 88] width 61 height 11
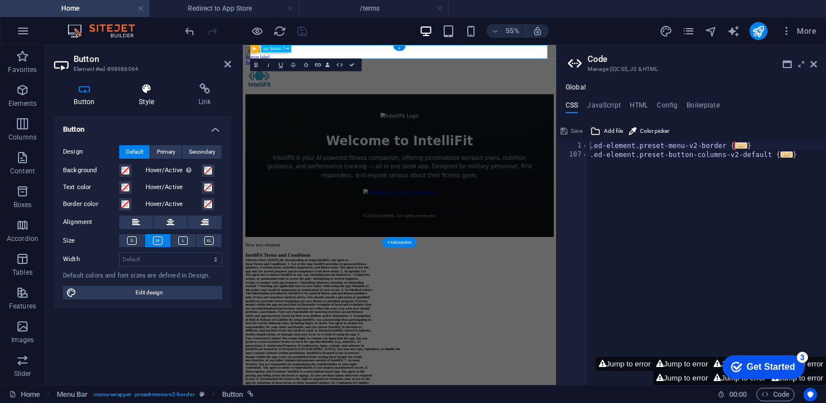
click at [145, 91] on icon at bounding box center [146, 88] width 55 height 11
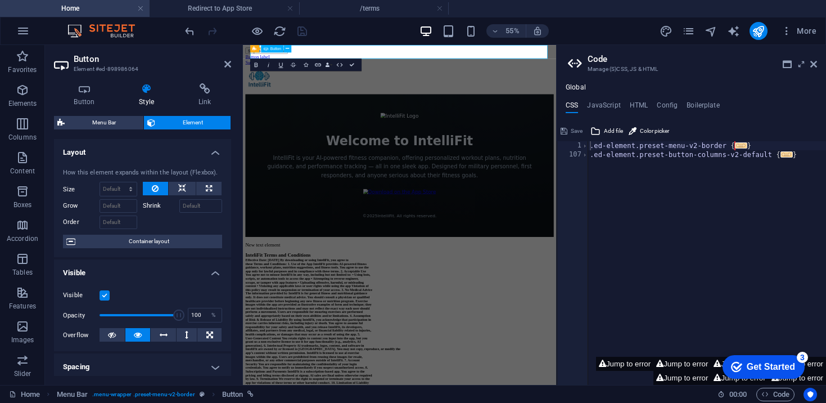
click at [292, 65] on link "Button label" at bounding box center [270, 66] width 44 height 10
click at [546, 120] on div "Terms & Conditions / Privacy Policy Support Welcome to IntelliFit IntelliFit is…" at bounding box center [528, 227] width 561 height 332
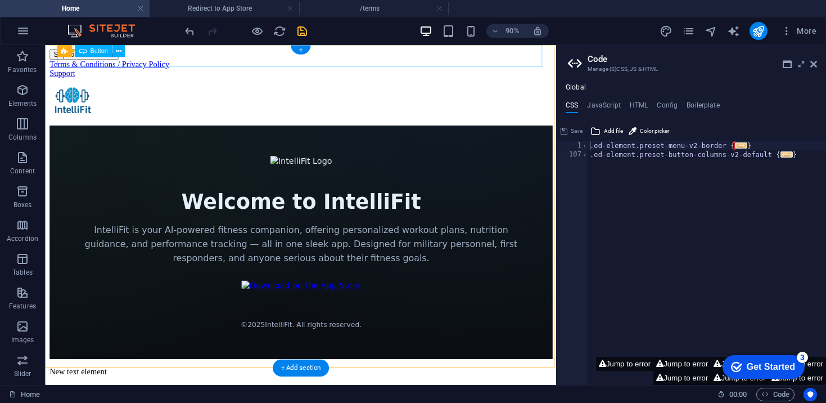
click at [189, 62] on div "Terms & Conditions / Privacy Policy" at bounding box center [329, 66] width 559 height 10
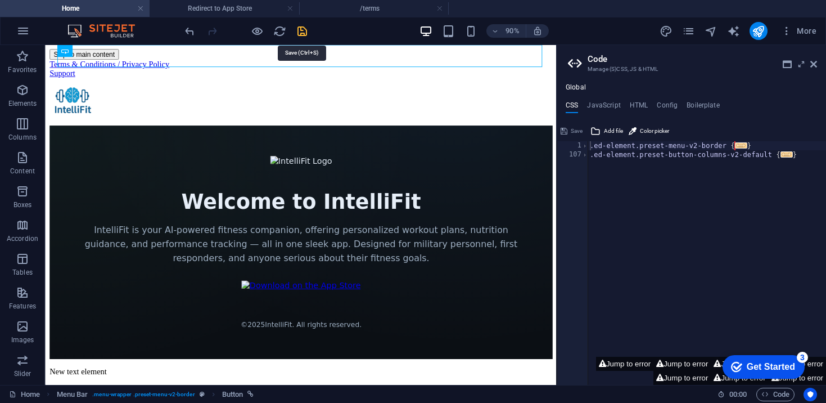
click at [304, 33] on icon "save" at bounding box center [302, 31] width 13 height 13
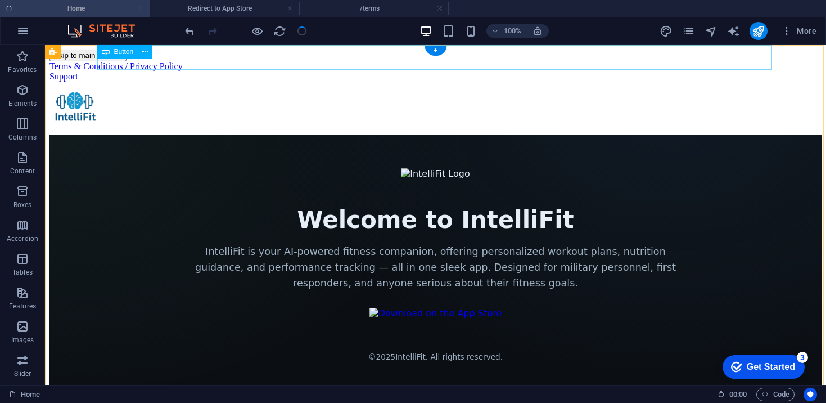
click at [223, 61] on div "Terms & Conditions / Privacy Policy" at bounding box center [436, 66] width 772 height 10
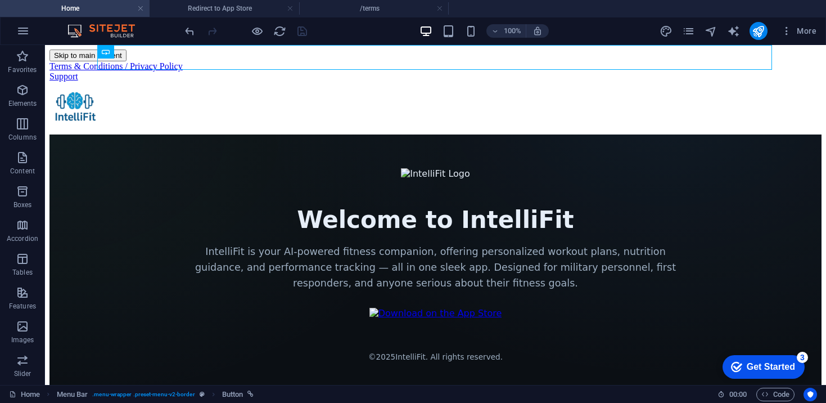
click at [359, 19] on div "100% More" at bounding box center [413, 30] width 825 height 27
click at [363, 14] on h4 "/terms" at bounding box center [374, 8] width 150 height 12
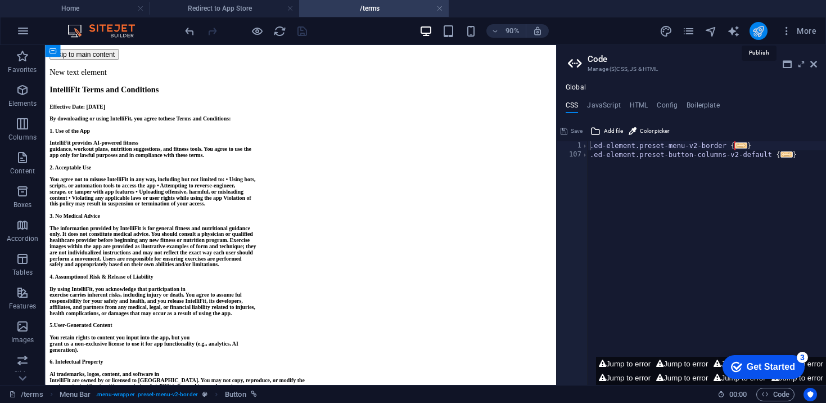
click at [757, 31] on icon "publish" at bounding box center [758, 31] width 13 height 13
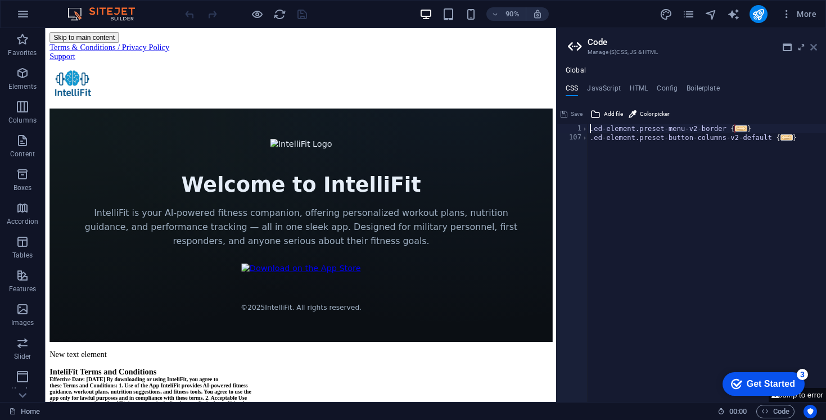
click at [815, 48] on icon at bounding box center [814, 47] width 7 height 9
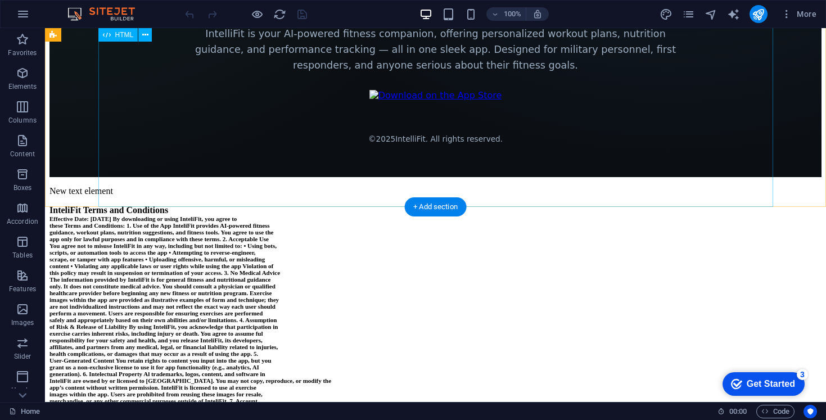
scroll to position [214, 0]
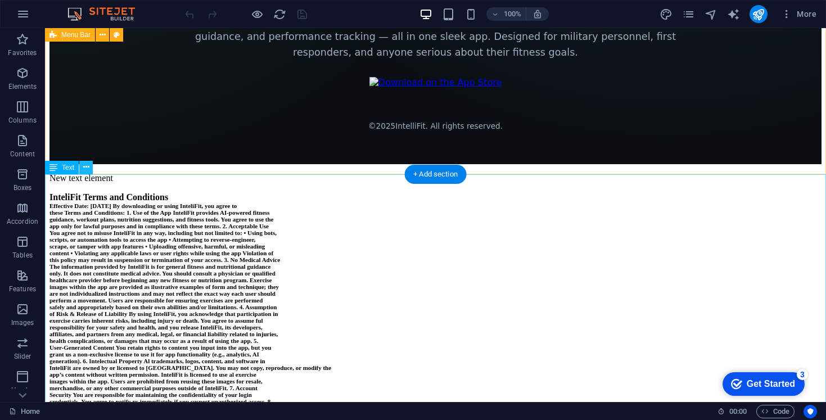
click at [85, 169] on icon at bounding box center [86, 167] width 6 height 12
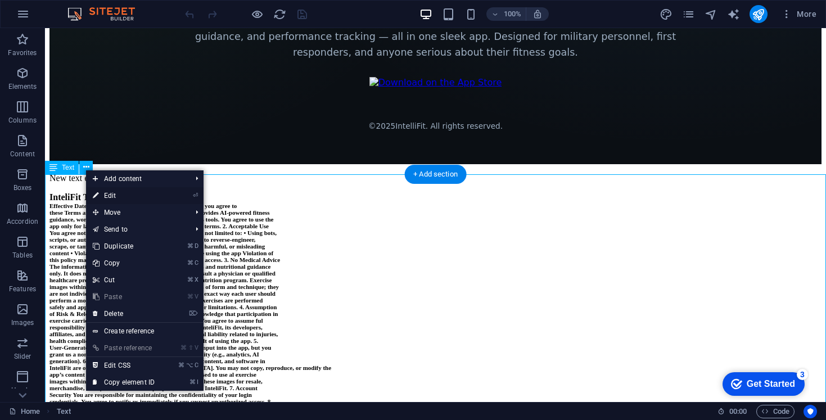
click at [120, 199] on link "⏎ Edit" at bounding box center [123, 195] width 75 height 17
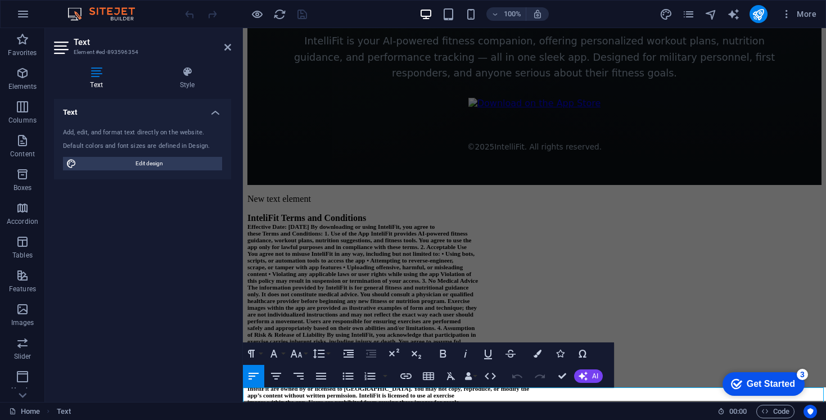
scroll to position [0, 0]
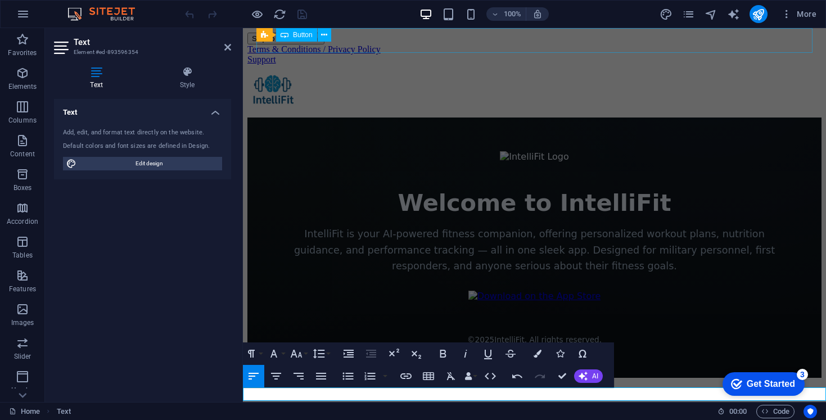
click at [303, 15] on div at bounding box center [246, 14] width 126 height 18
click at [234, 48] on aside "Text Element #ed-893596354 Text Style Text Add, edit, and format text directly …" at bounding box center [144, 215] width 198 height 374
click at [227, 49] on icon at bounding box center [227, 47] width 7 height 9
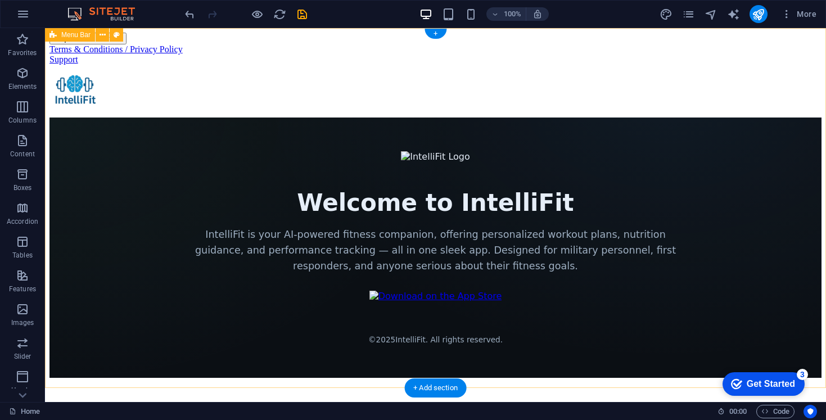
click at [808, 251] on div "Terms & Conditions / Privacy Policy Support Welcome to IntelliFit IntelliFit is…" at bounding box center [436, 211] width 772 height 334
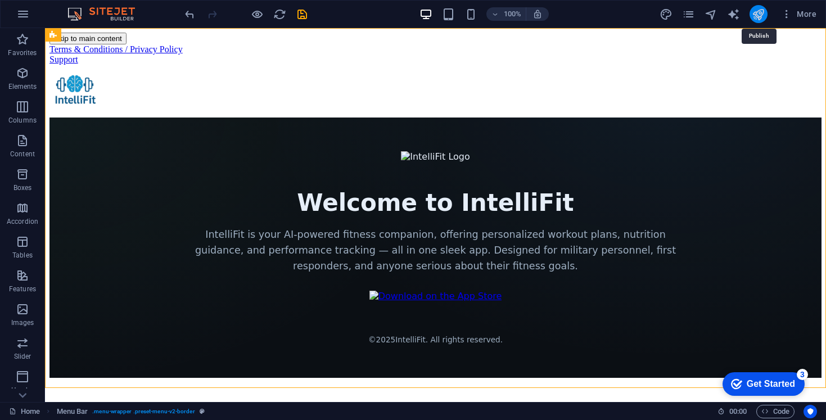
click at [758, 12] on icon "publish" at bounding box center [758, 14] width 13 height 13
